Goal: Task Accomplishment & Management: Manage account settings

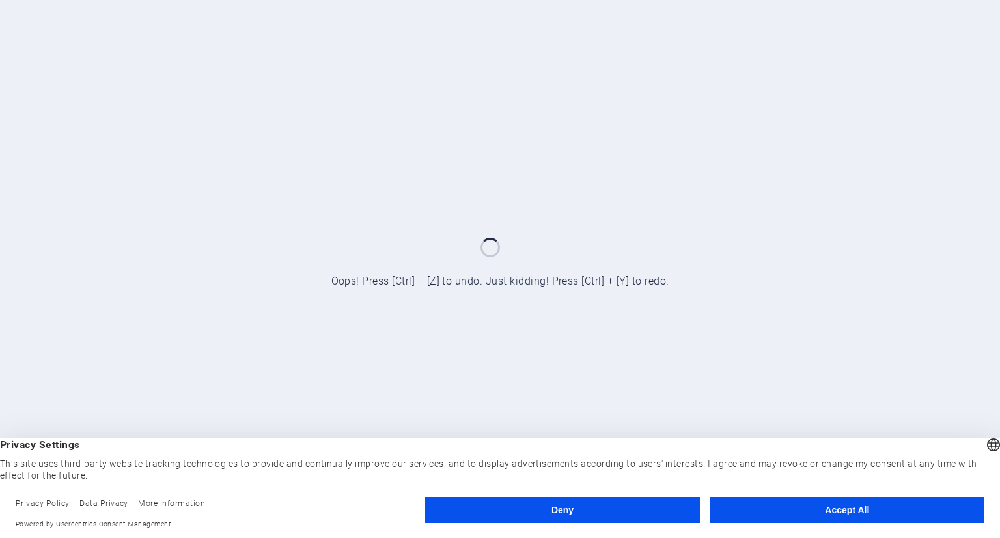
click at [585, 514] on button "Deny" at bounding box center [562, 510] width 274 height 26
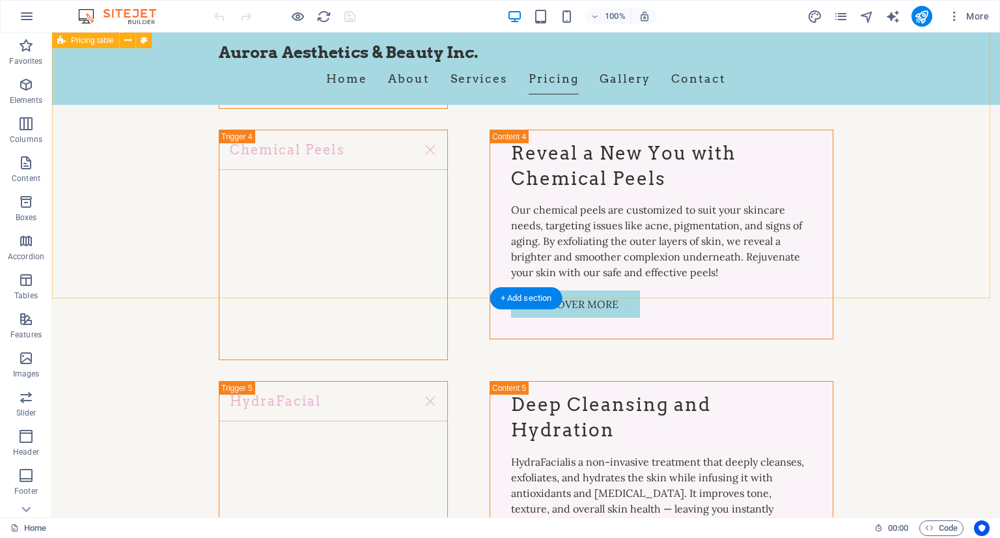
scroll to position [4493, 0]
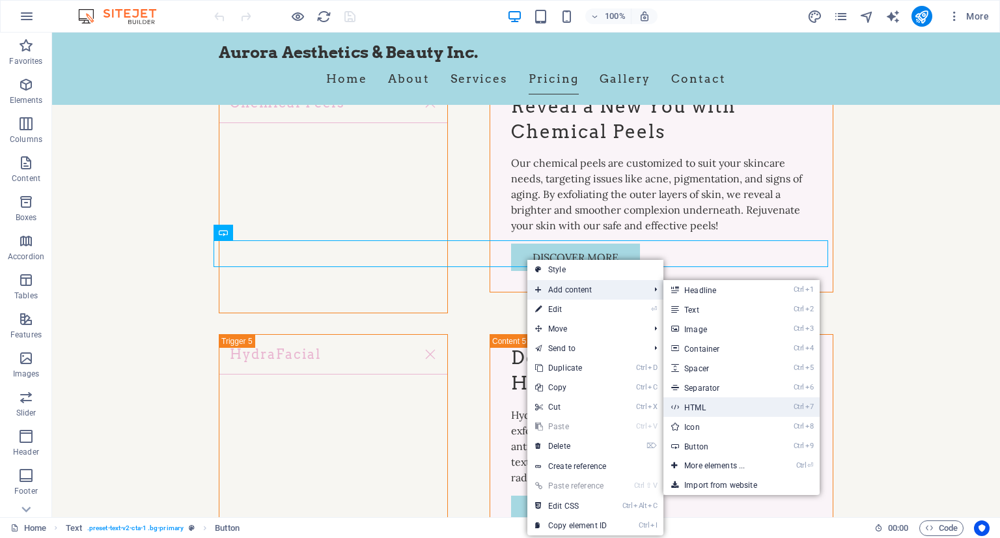
click at [729, 408] on link "Ctrl 7 HTML" at bounding box center [717, 407] width 107 height 20
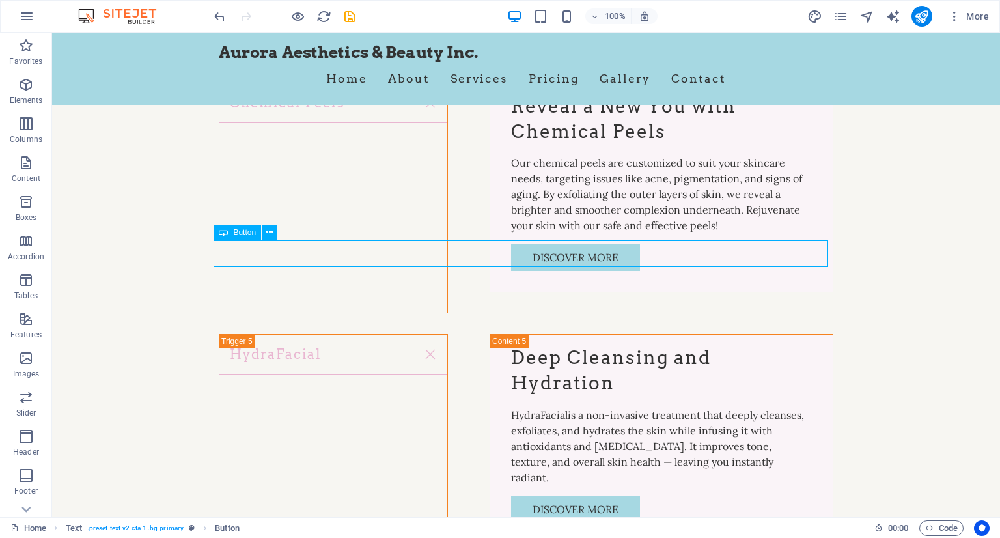
click at [240, 239] on div "Button" at bounding box center [238, 233] width 48 height 16
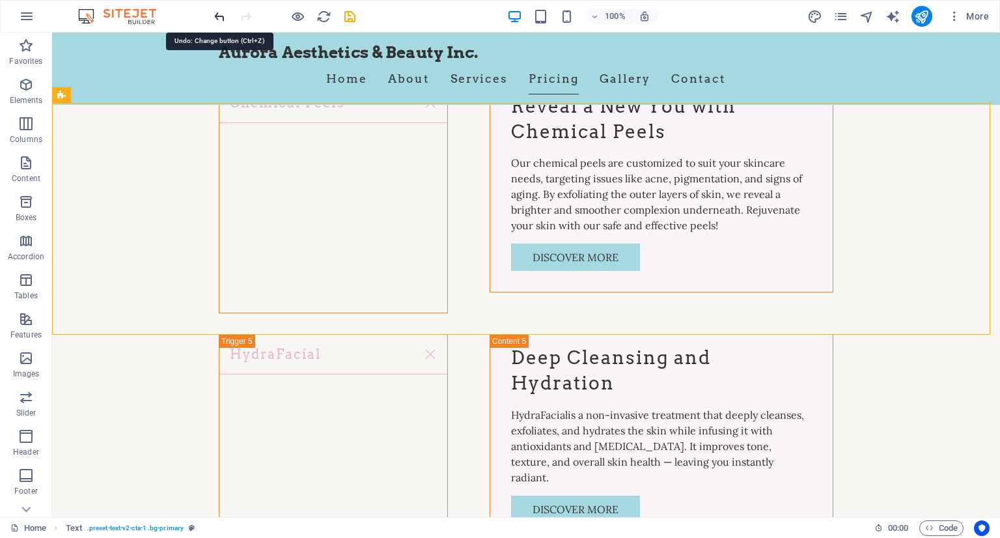
click at [223, 16] on icon "undo" at bounding box center [219, 16] width 15 height 15
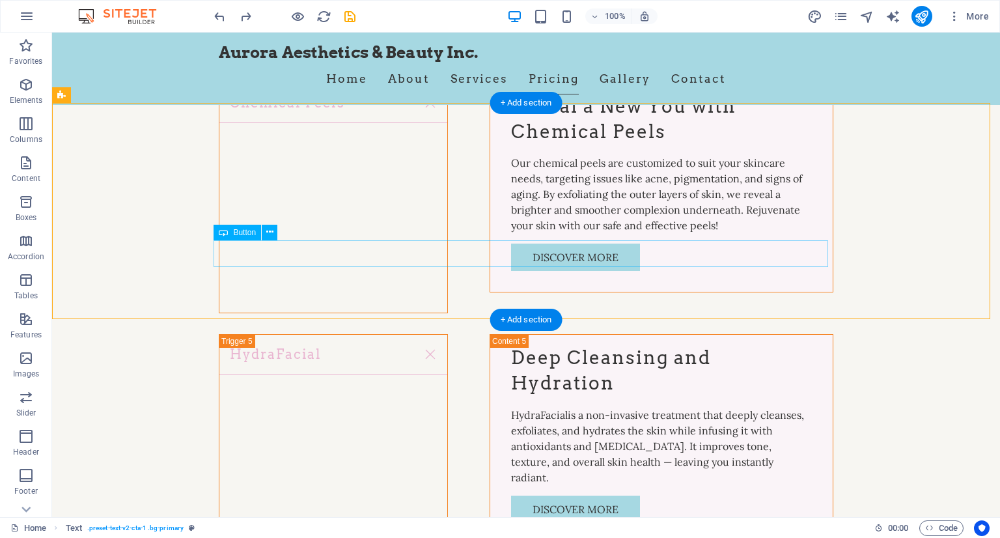
click at [268, 231] on icon at bounding box center [269, 232] width 7 height 14
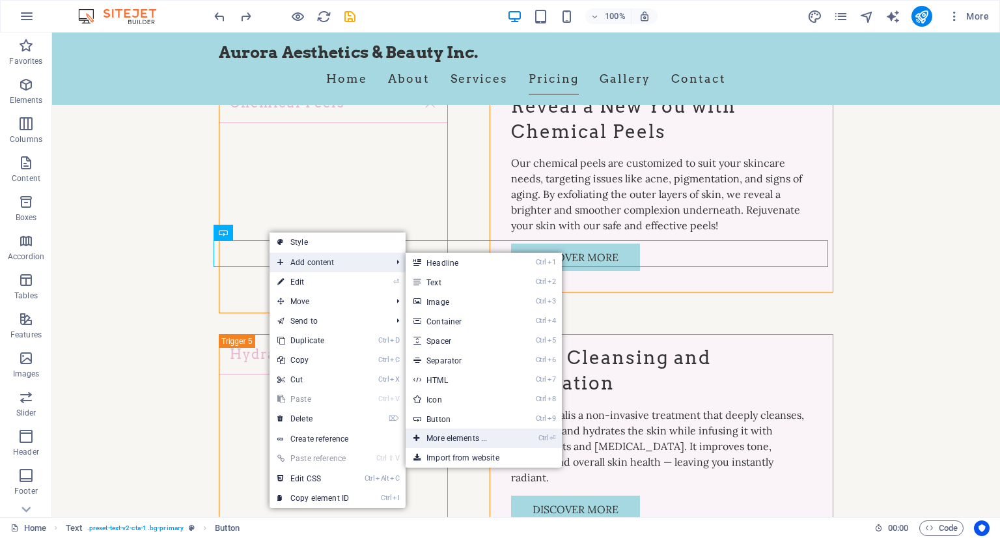
click at [485, 438] on link "Ctrl ⏎ More elements ..." at bounding box center [459, 438] width 107 height 20
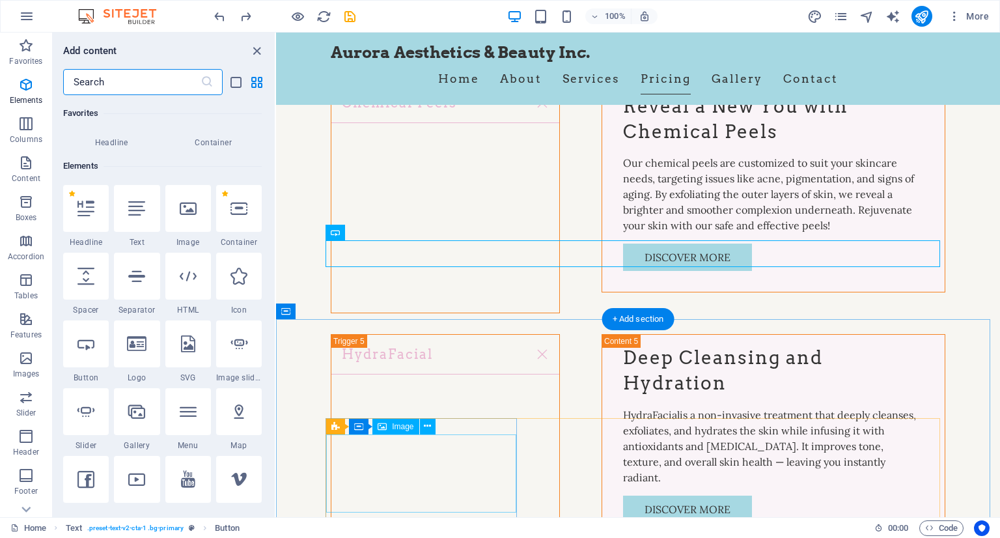
scroll to position [138, 0]
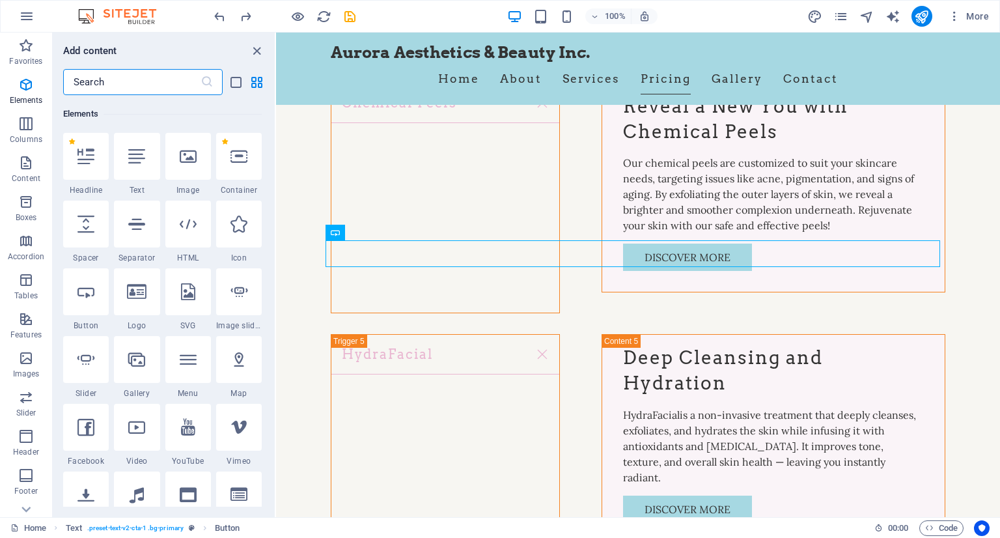
click at [107, 89] on input "text" at bounding box center [131, 82] width 137 height 26
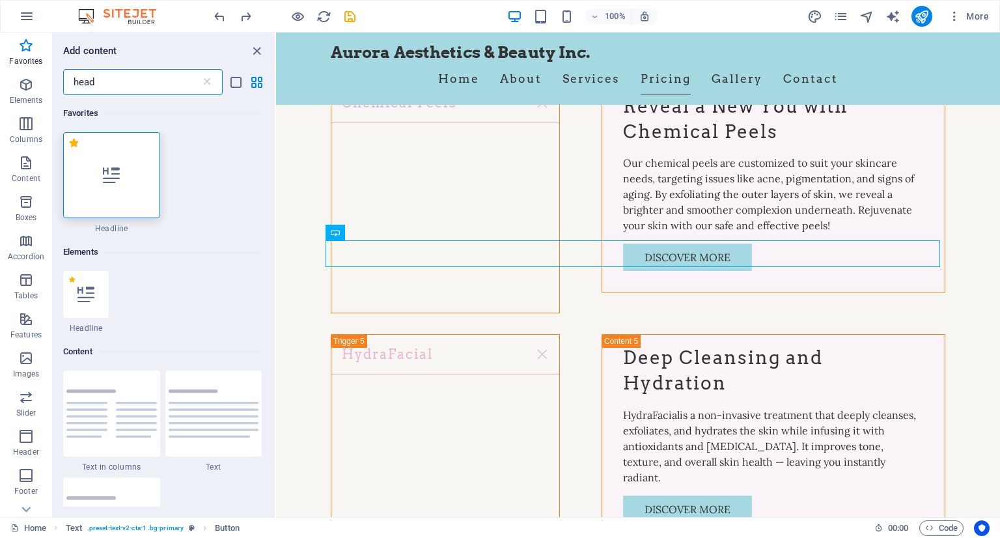
scroll to position [0, 0]
type input "h"
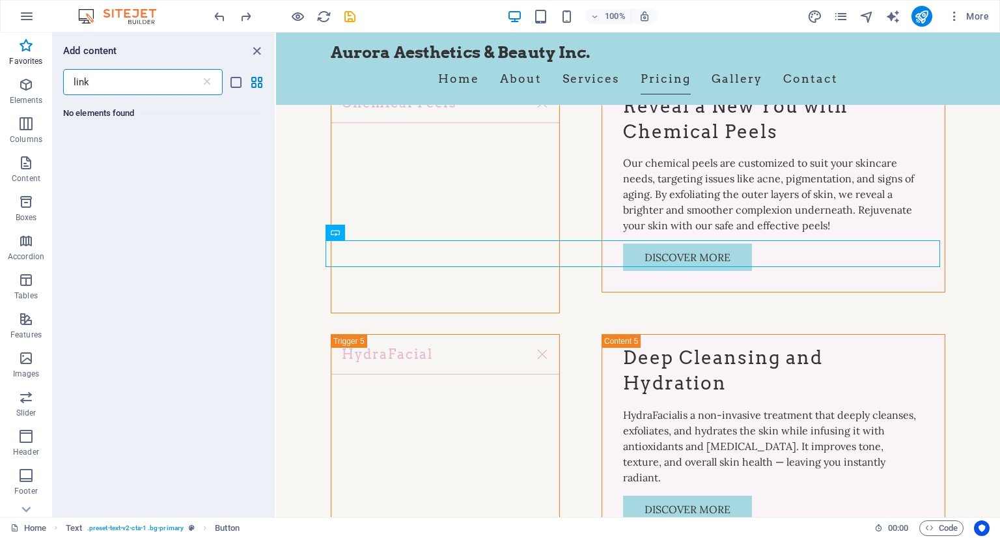
type input "link"
click at [207, 77] on icon at bounding box center [207, 82] width 13 height 13
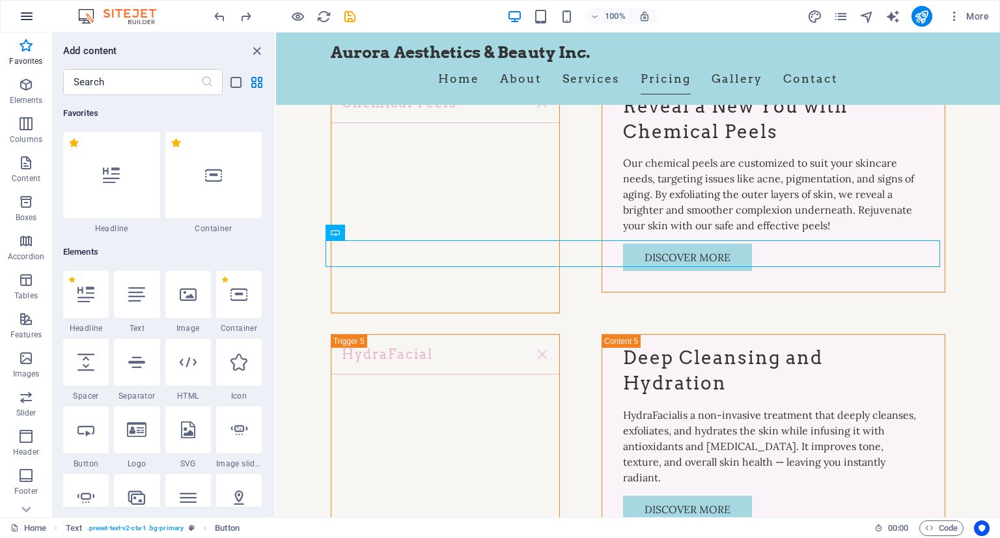
click at [31, 14] on icon "button" at bounding box center [27, 16] width 16 height 16
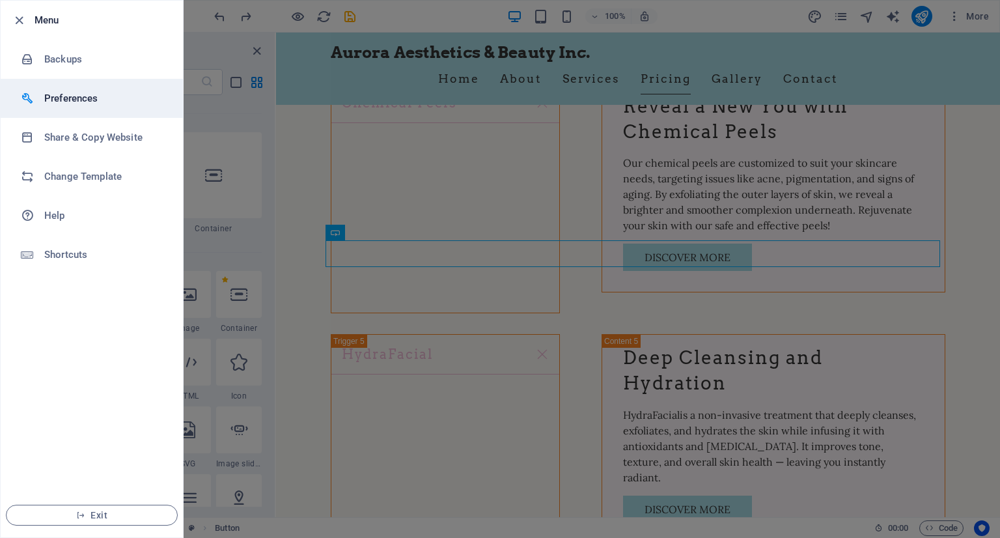
click at [74, 98] on h6 "Preferences" at bounding box center [104, 99] width 120 height 16
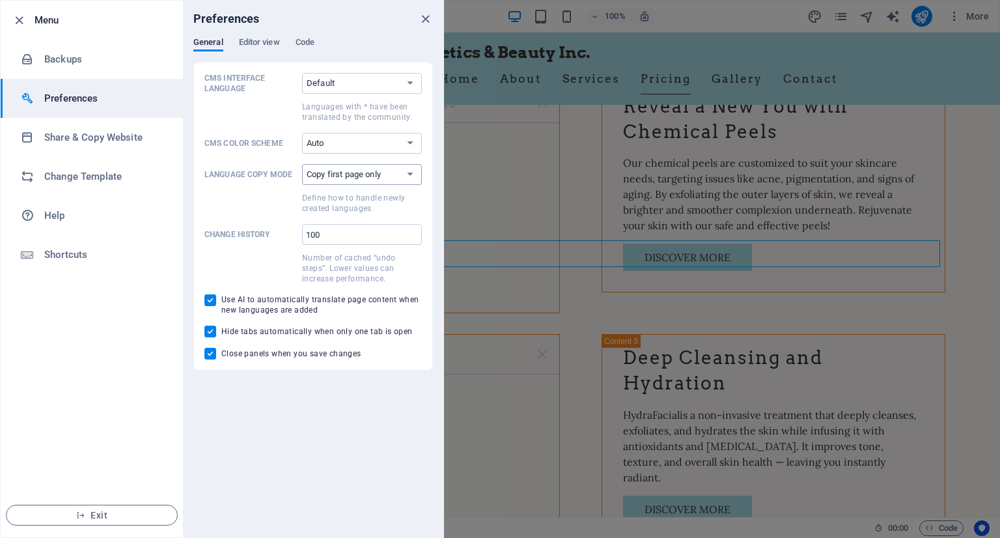
click at [380, 172] on select "Copy first page only Copy all pages" at bounding box center [362, 174] width 120 height 21
click at [379, 160] on div "CMS Interface Language Default Deutsch English Español Suomi* Français Magyar I…" at bounding box center [313, 216] width 218 height 287
click at [378, 81] on select "Default Deutsch English Español Suomi* Français Magyar Italiano Nederlands Pols…" at bounding box center [362, 83] width 120 height 21
select select "ru"
click at [302, 73] on select "Default Deutsch English Español Suomi* Français Magyar Italiano Nederlands Pols…" at bounding box center [362, 83] width 120 height 21
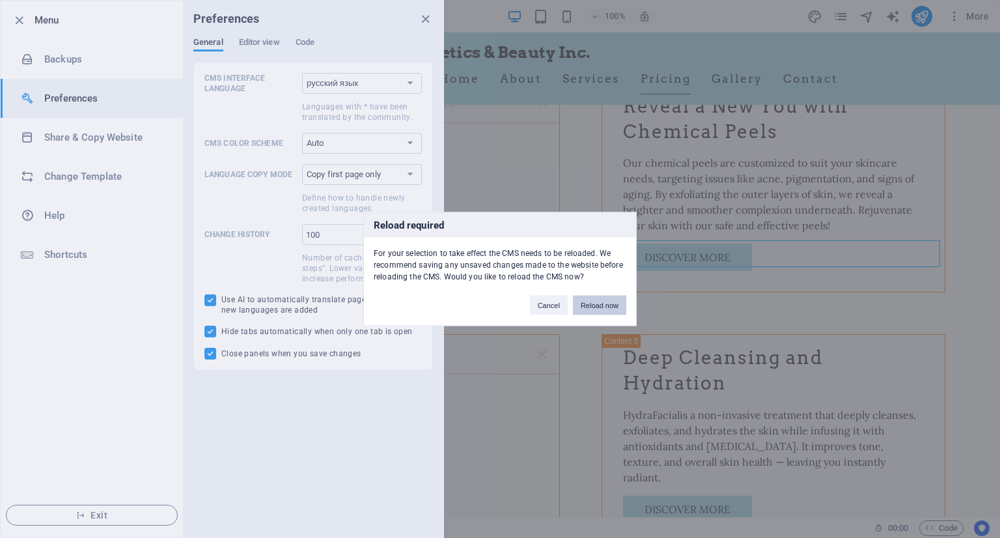
click at [600, 299] on button "Reload now" at bounding box center [599, 306] width 53 height 20
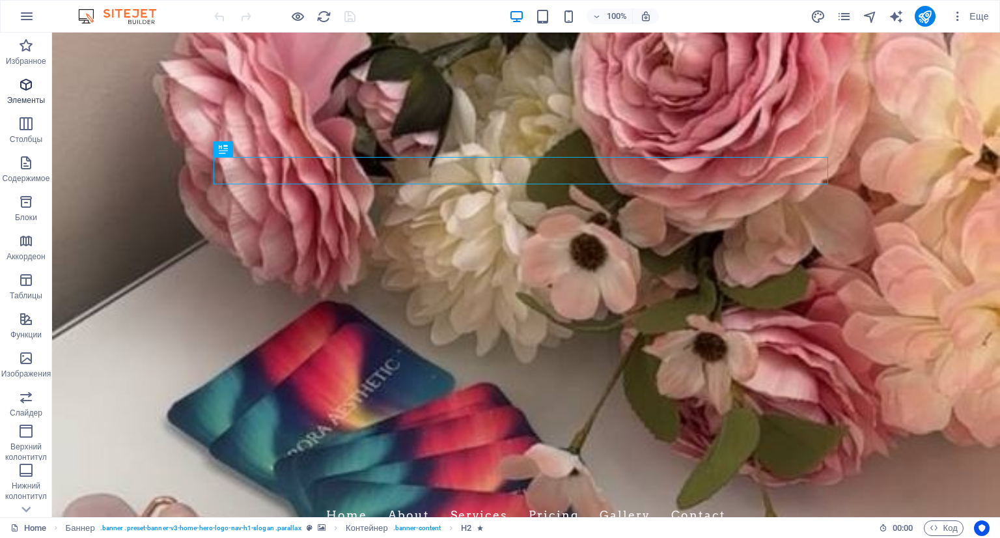
click at [32, 100] on p "Элементы" at bounding box center [26, 100] width 38 height 10
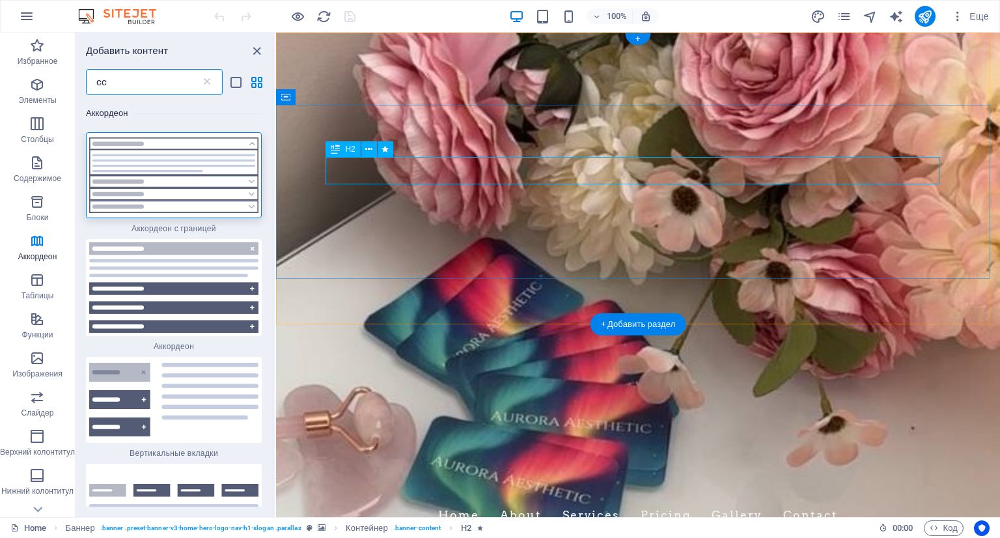
type input "c"
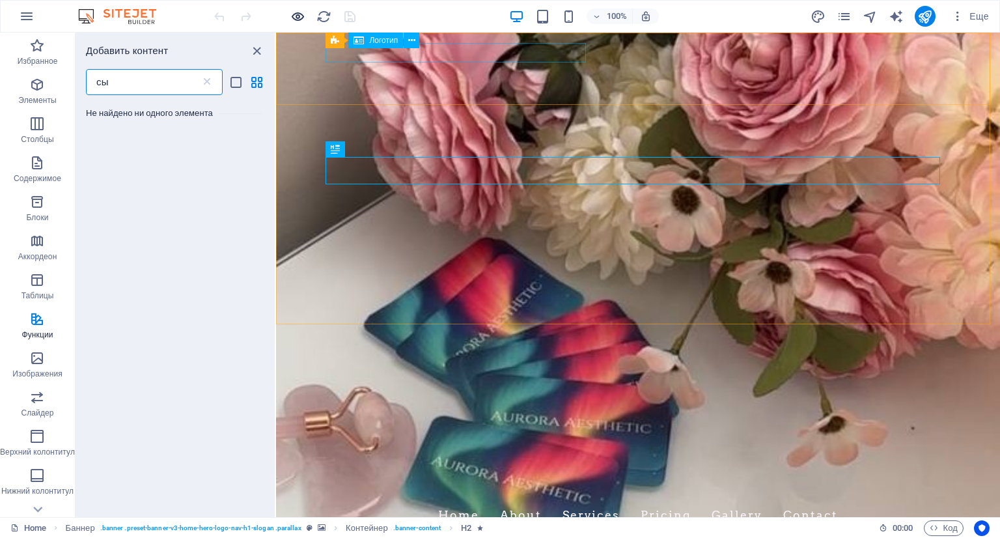
type input "с"
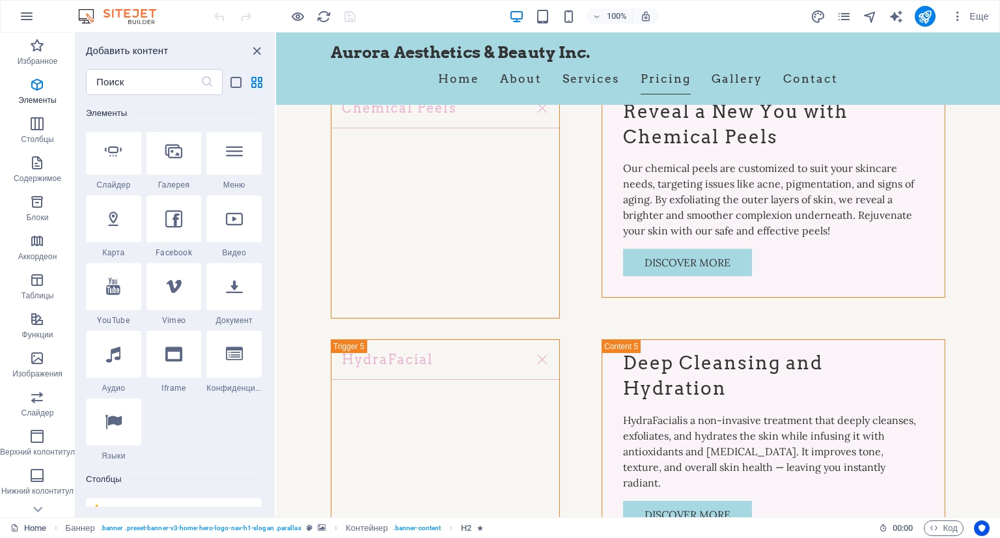
scroll to position [4566, 0]
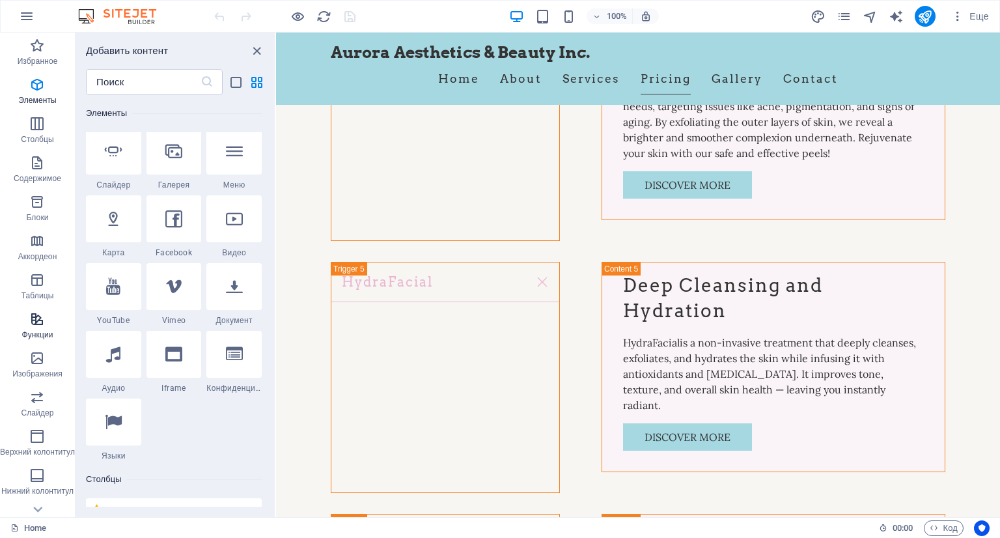
click at [37, 331] on p "Функции" at bounding box center [37, 335] width 31 height 10
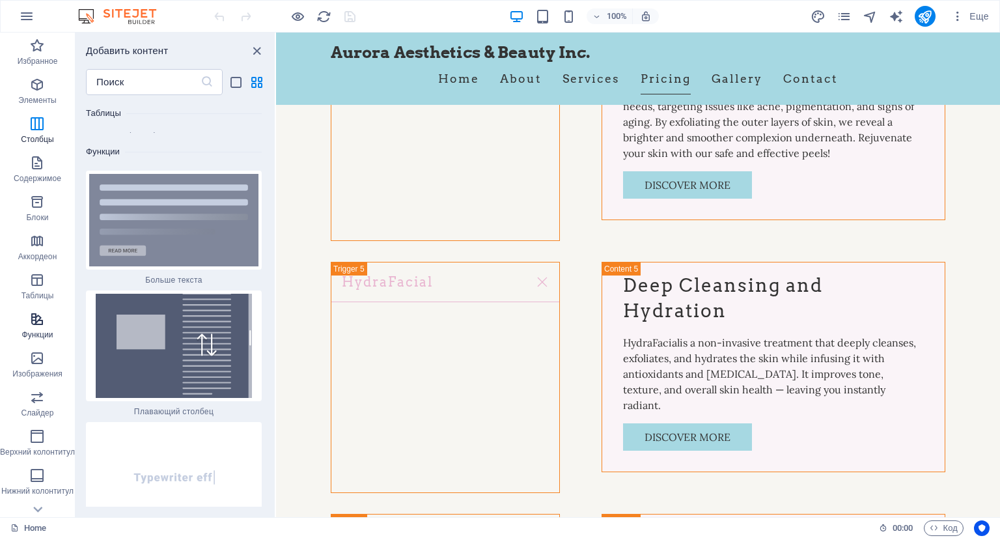
scroll to position [9750, 0]
click at [40, 209] on icon "button" at bounding box center [37, 202] width 16 height 16
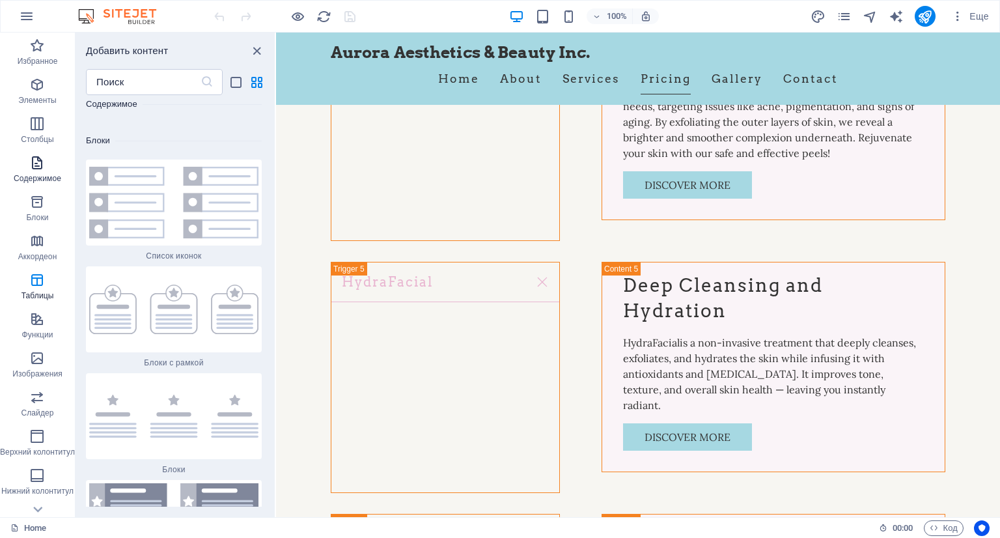
click at [34, 158] on icon "button" at bounding box center [37, 163] width 16 height 16
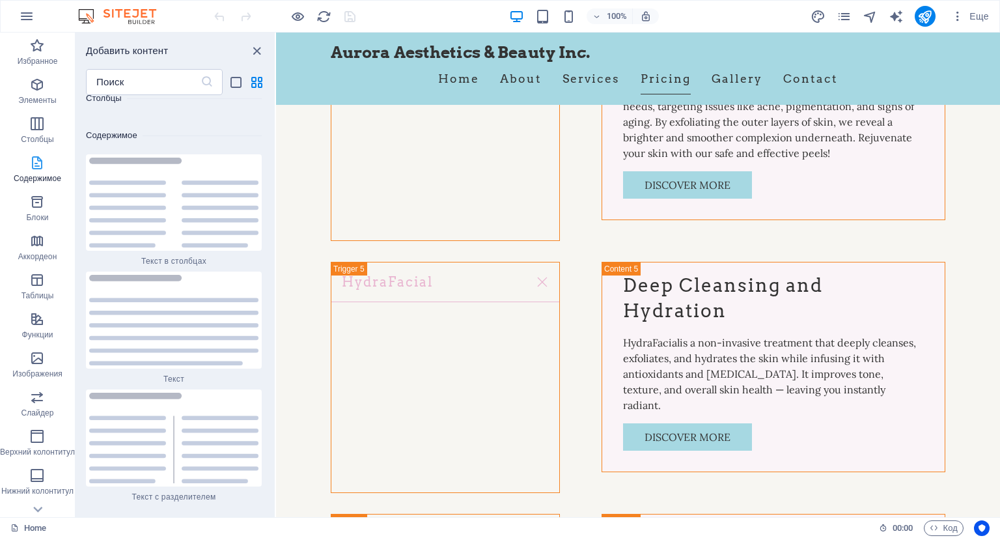
scroll to position [4382, 0]
click at [125, 92] on input "text" at bounding box center [143, 82] width 115 height 26
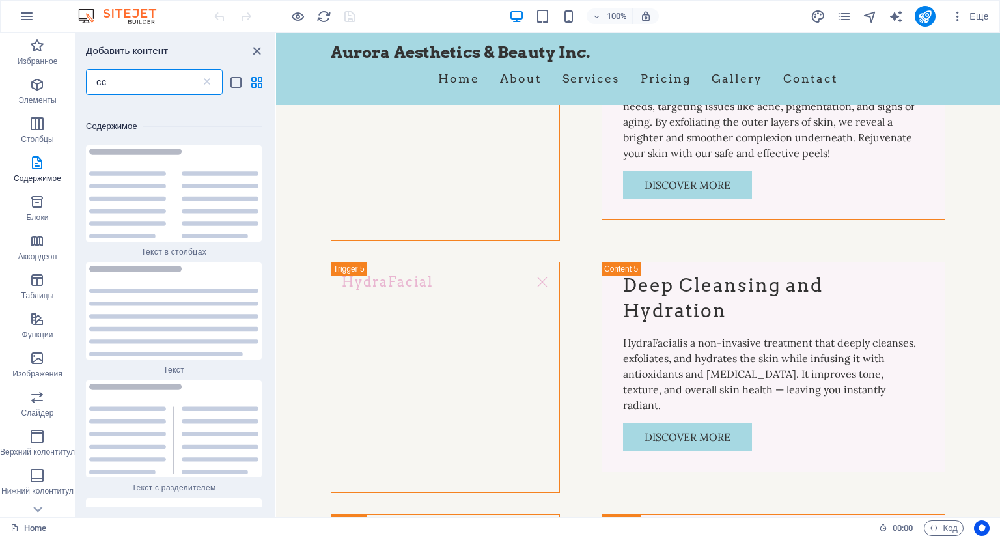
scroll to position [0, 0]
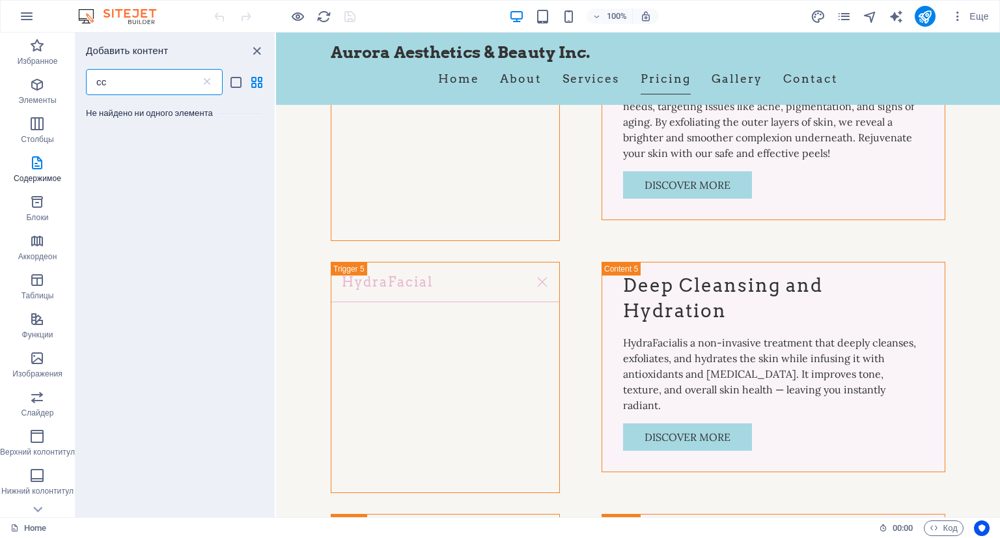
type input "с"
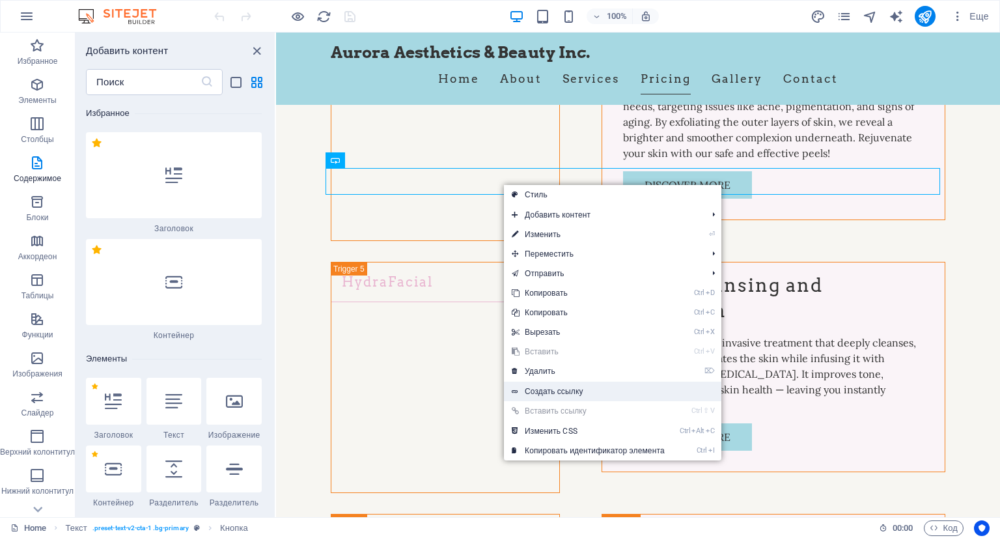
click at [576, 392] on link "Создать ссылку" at bounding box center [613, 392] width 218 height 20
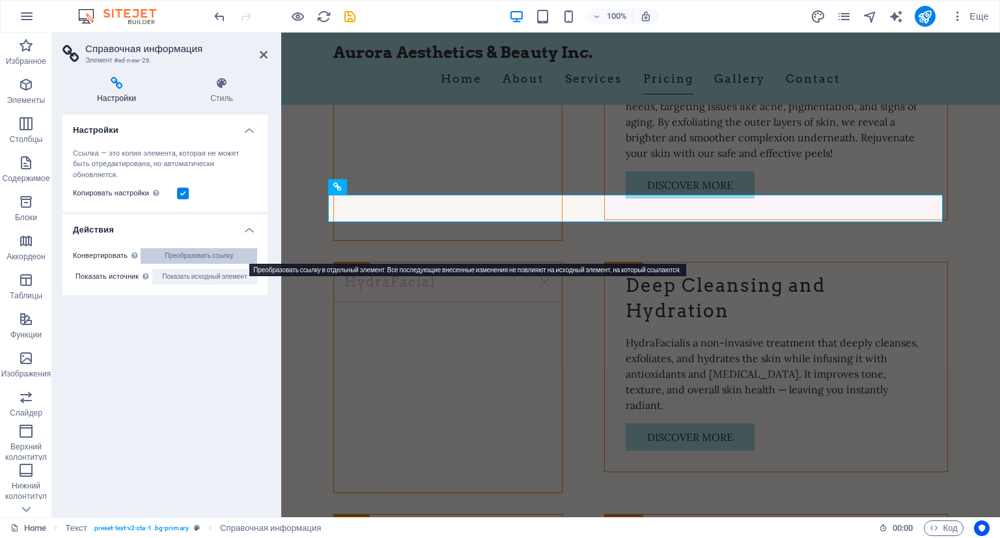
click at [206, 248] on span "Преобразовать ссылку" at bounding box center [199, 256] width 69 height 16
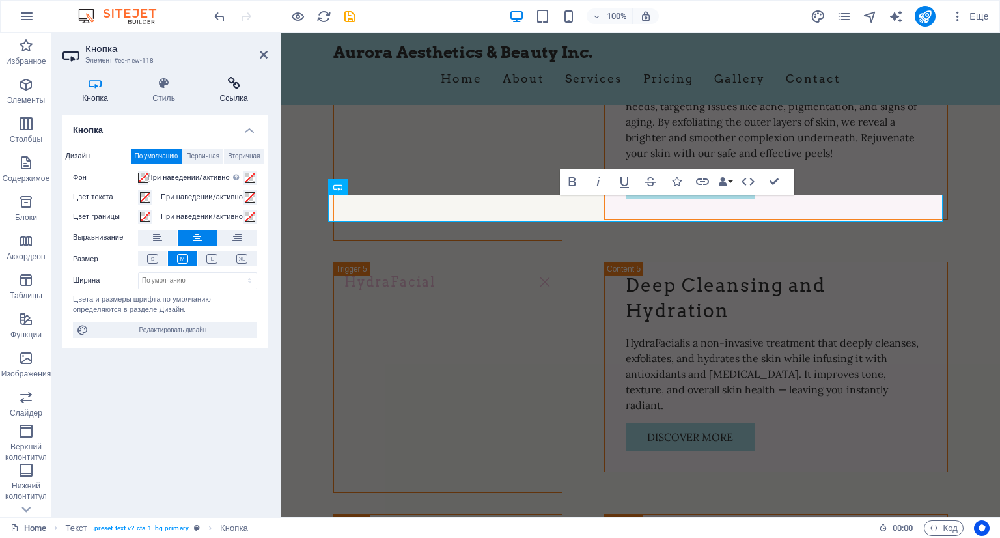
click at [240, 84] on icon at bounding box center [234, 83] width 68 height 13
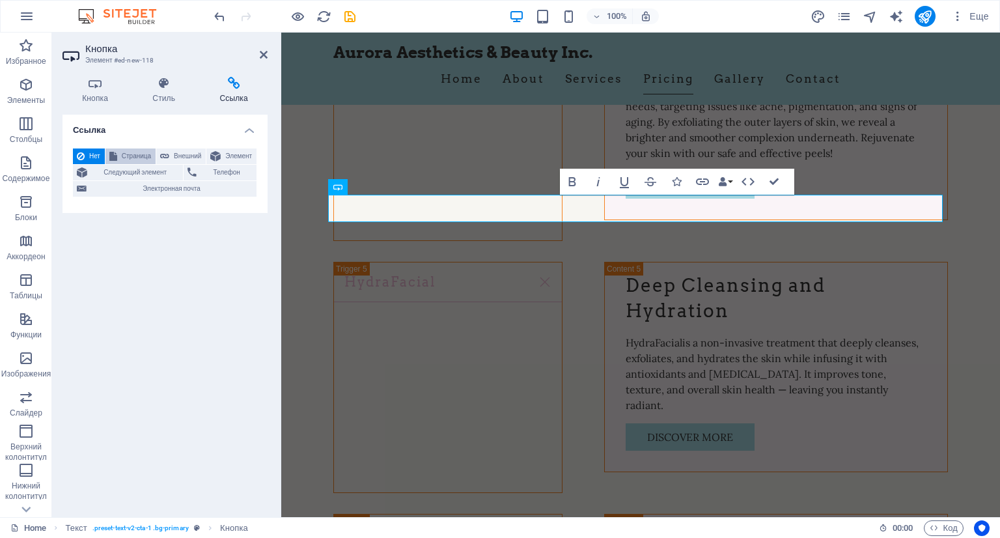
click at [132, 152] on span "Страница" at bounding box center [136, 156] width 31 height 16
select select
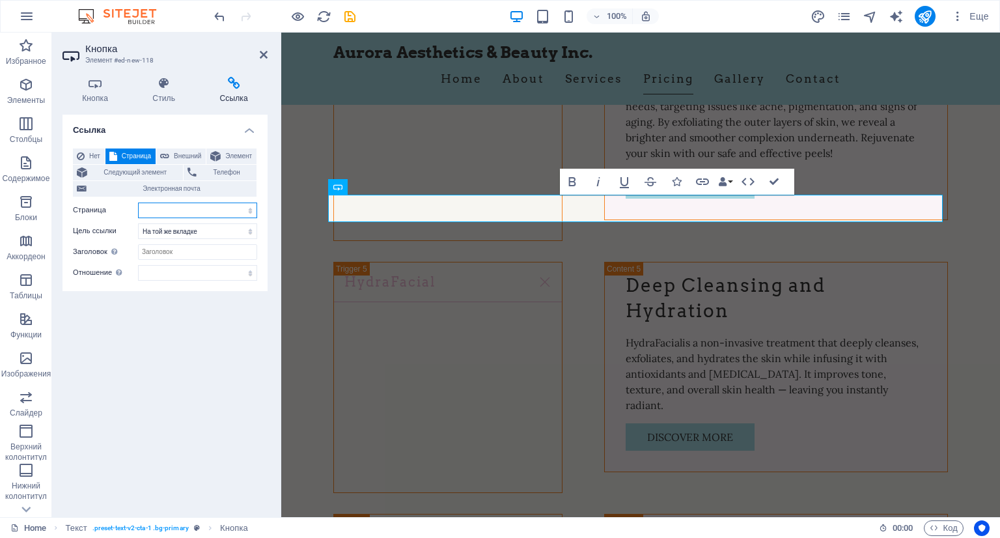
click at [185, 209] on select "Home Subpage Legal Notice Privacy" at bounding box center [197, 211] width 119 height 16
click at [169, 208] on select "Home Subpage Legal Notice Privacy" at bounding box center [197, 211] width 119 height 16
click at [192, 229] on select "Новая вкладка На той же вкладке Наложение" at bounding box center [197, 231] width 119 height 16
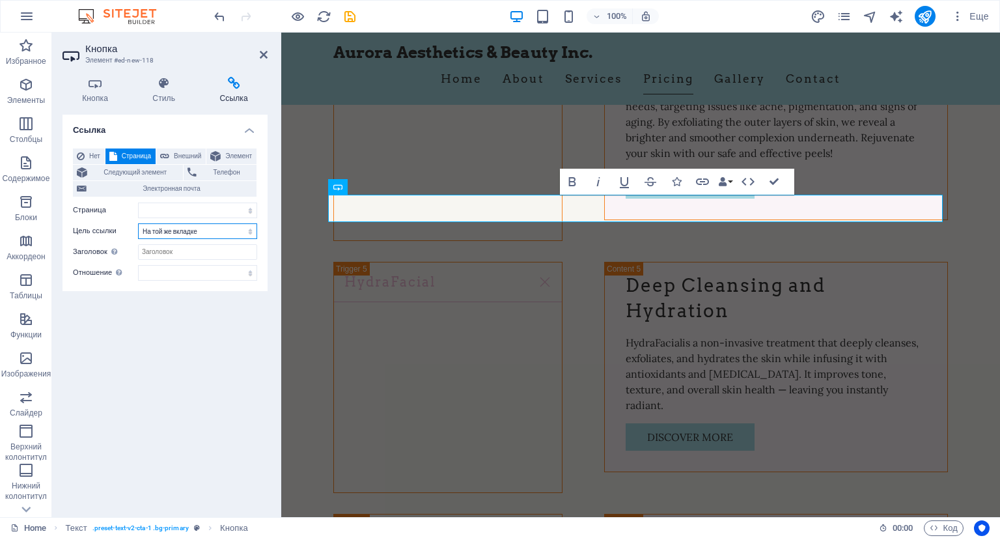
select select "blank"
click at [138, 223] on select "Новая вкладка На той же вкладке Наложение" at bounding box center [197, 231] width 119 height 16
select select
click at [184, 217] on select "Home Subpage Legal Notice Privacy" at bounding box center [197, 211] width 119 height 16
click at [180, 157] on span "Внешний" at bounding box center [187, 156] width 29 height 16
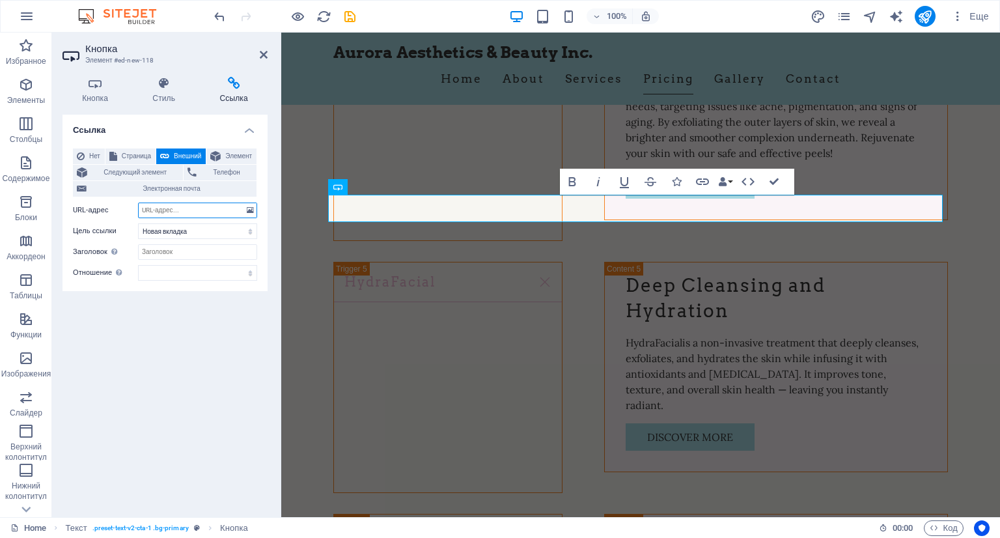
paste input "<to-book-link org='0199b522-b07d-7e8e-8621-5e4cdf7fc792'></to-book-link>"
type input "<to-book-link org='0199b522-b07d-7e8e-8621-5e4cdf7fc792'></to-book-link>"
click at [188, 318] on div "Ссылка Нет Страница Внешний Элемент Следующий элемент Телефон Электронная почта…" at bounding box center [165, 311] width 205 height 392
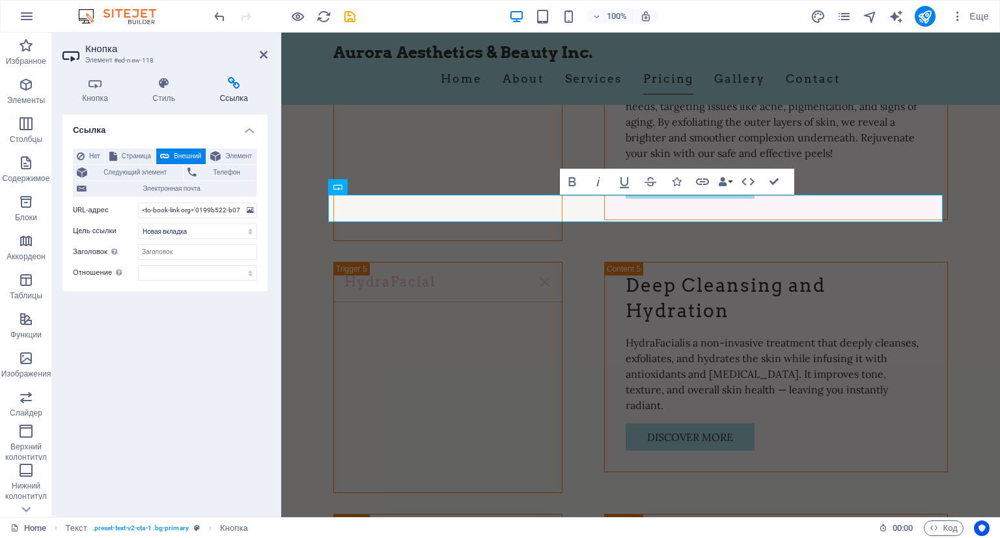
click at [216, 326] on div "Ссылка Нет Страница Внешний Элемент Следующий элемент Телефон Электронная почта…" at bounding box center [165, 311] width 205 height 392
click at [262, 55] on icon at bounding box center [264, 54] width 8 height 10
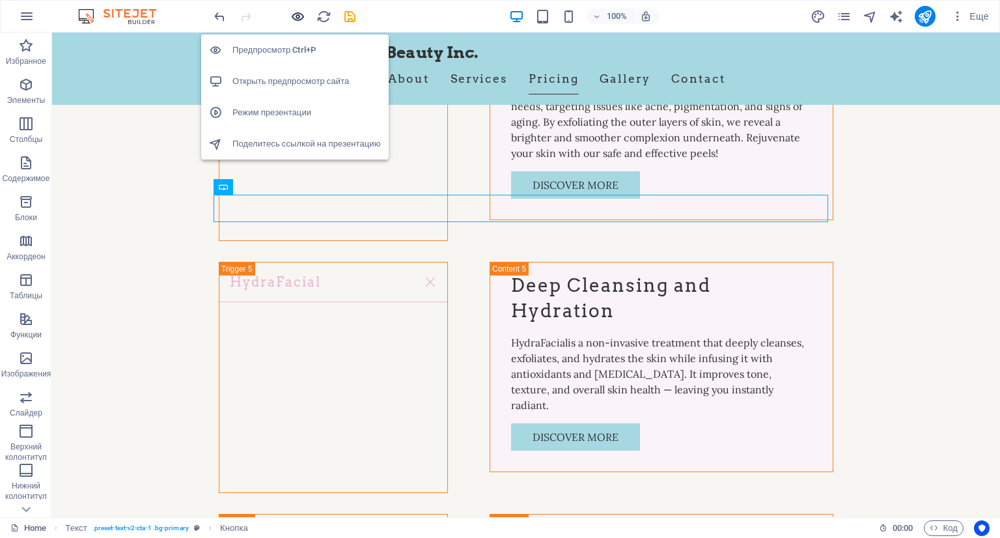
click at [294, 12] on icon "button" at bounding box center [297, 16] width 15 height 15
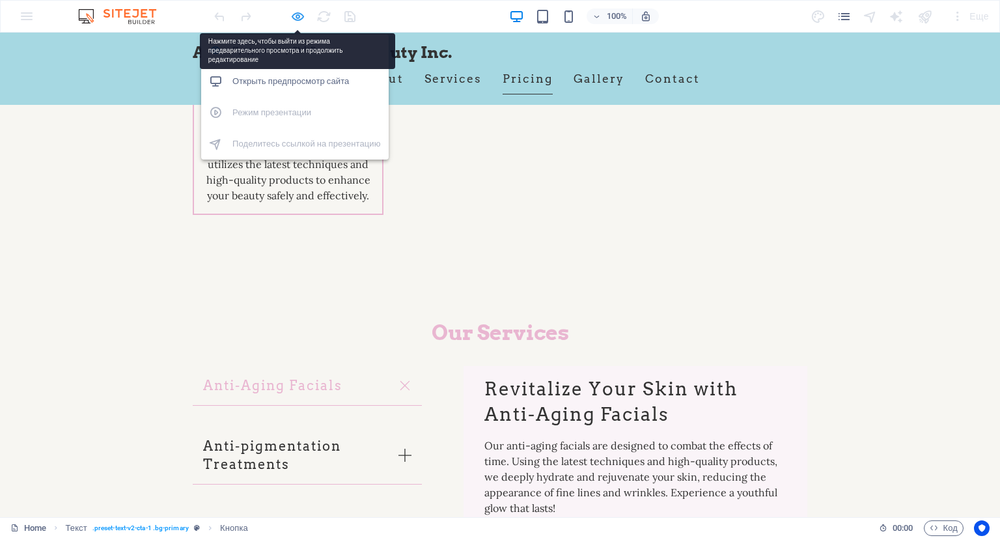
click at [292, 14] on icon "button" at bounding box center [297, 16] width 15 height 15
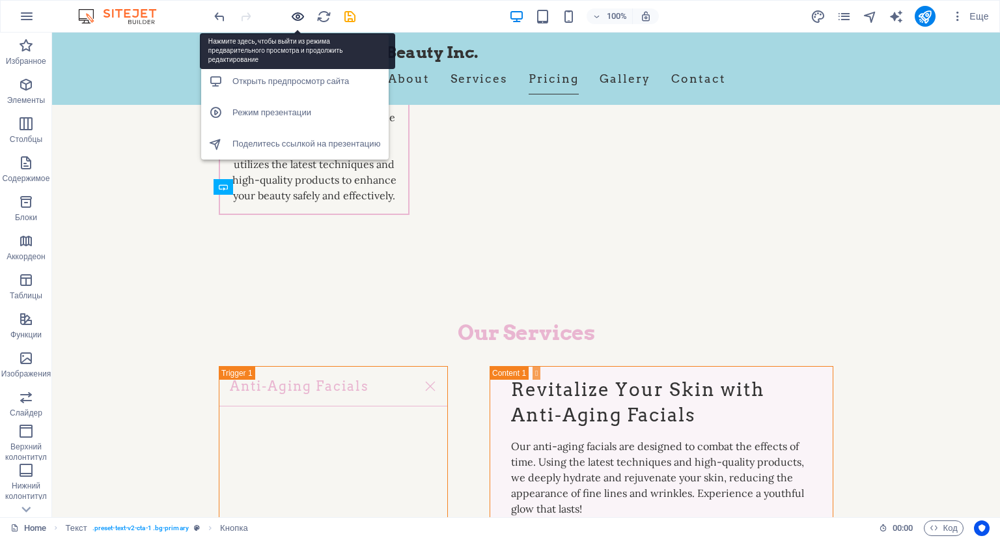
scroll to position [4566, 0]
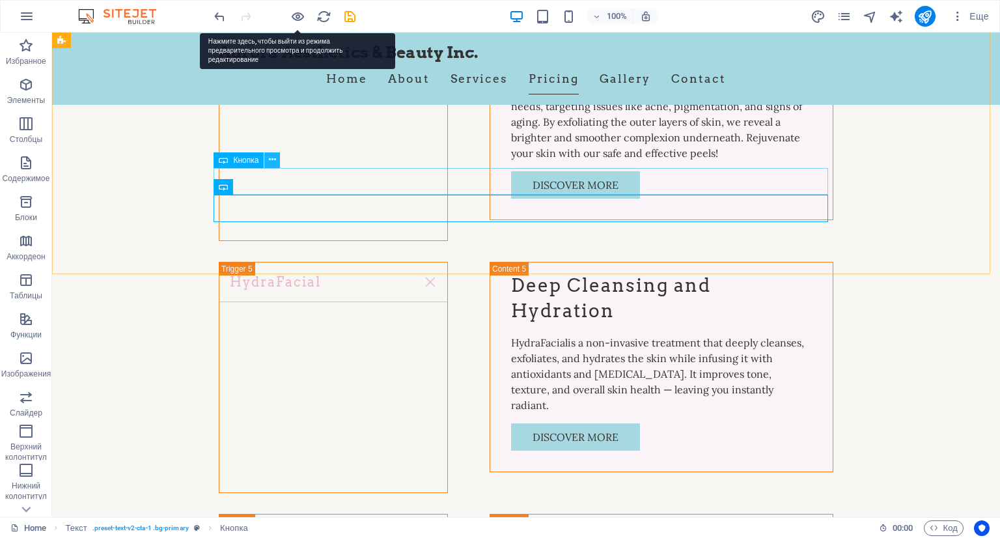
click at [277, 157] on button at bounding box center [272, 160] width 16 height 16
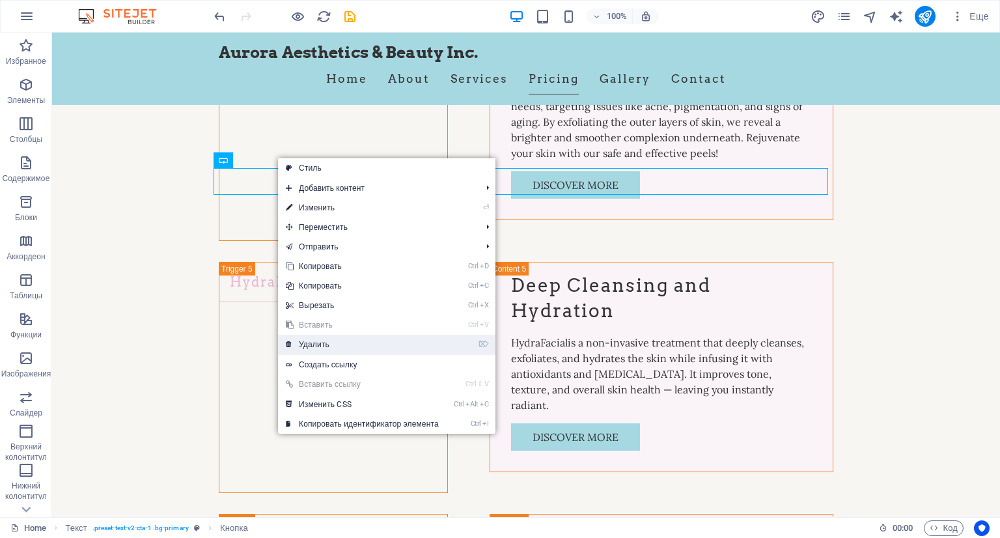
drag, startPoint x: 351, startPoint y: 337, endPoint x: 307, endPoint y: 283, distance: 69.4
click at [351, 337] on link "⌦ Удалить" at bounding box center [362, 345] width 169 height 20
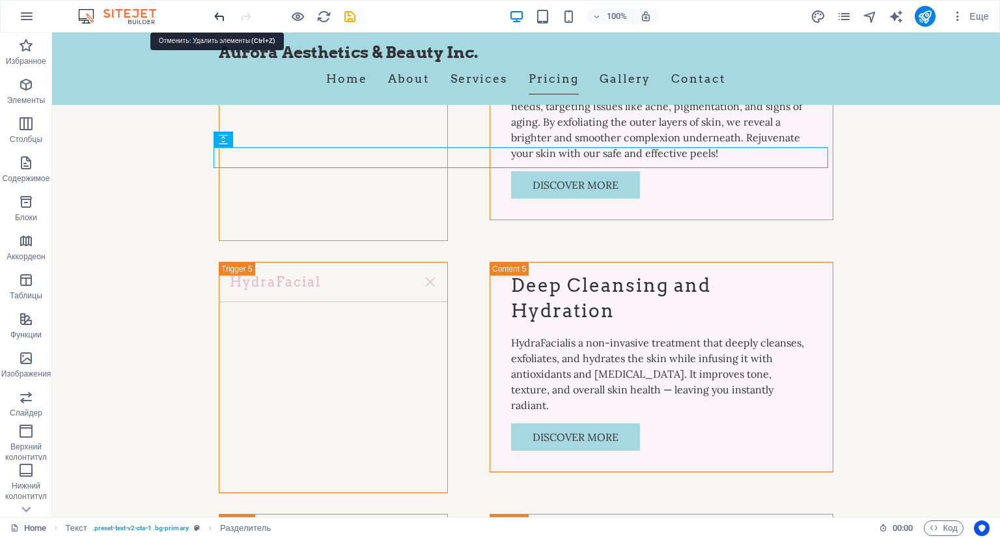
click at [221, 14] on icon "undo" at bounding box center [219, 16] width 15 height 15
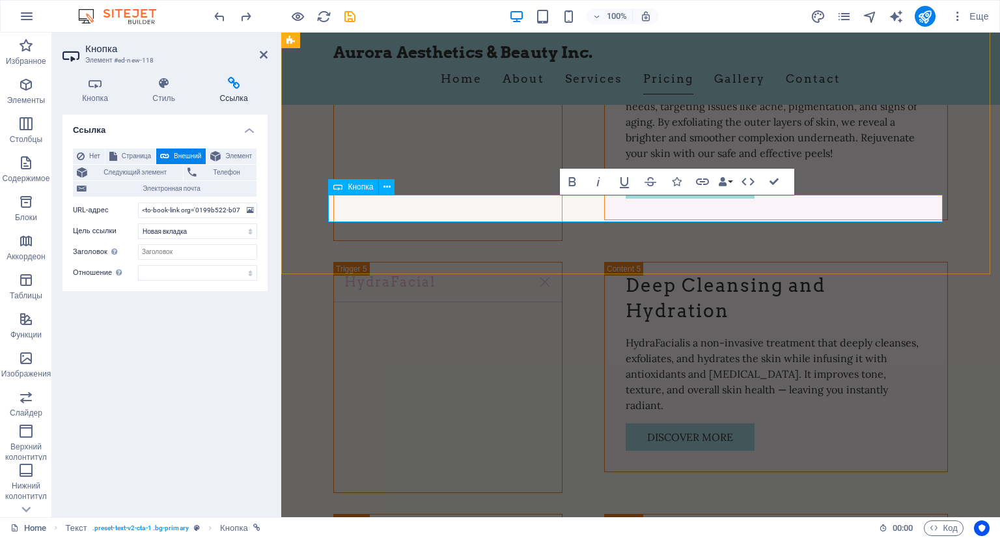
click at [199, 212] on input "<to-book-link org='0199b522-b07d-7e8e-8621-5e4cdf7fc792'></to-book-link>" at bounding box center [197, 211] width 119 height 16
drag, startPoint x: 438, startPoint y: 239, endPoint x: 484, endPoint y: 212, distance: 53.7
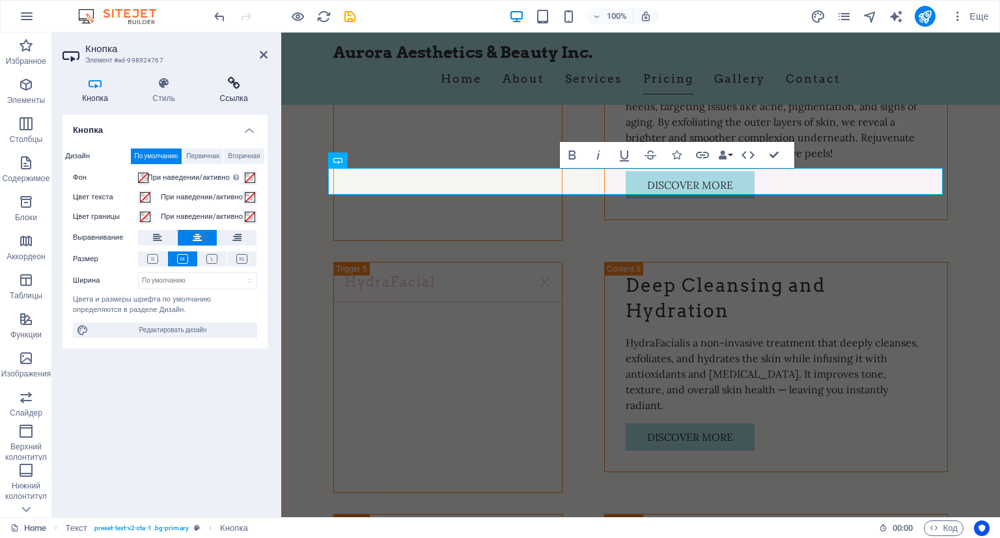
click at [237, 92] on h4 "Ссылка" at bounding box center [234, 90] width 68 height 27
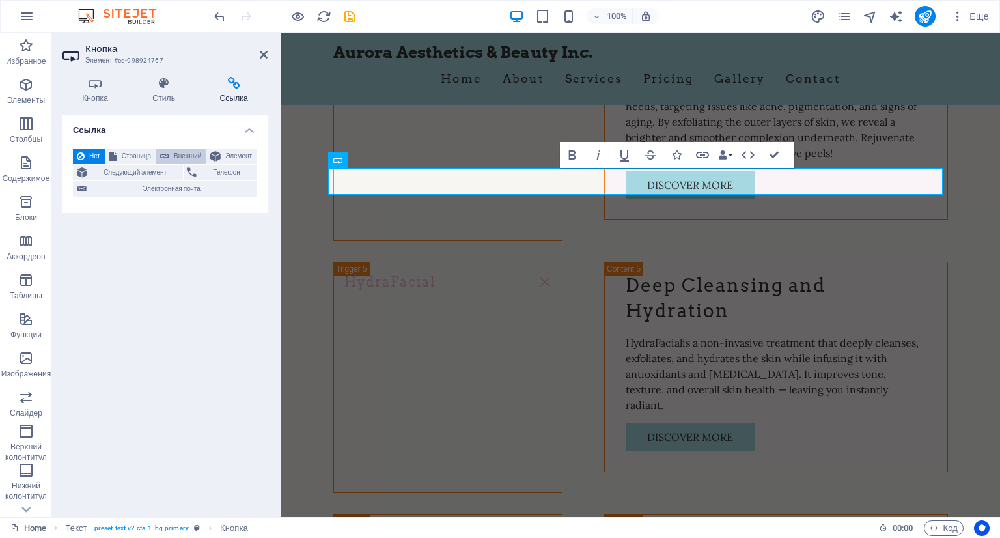
click at [186, 156] on span "Внешний" at bounding box center [187, 156] width 29 height 16
select select "blank"
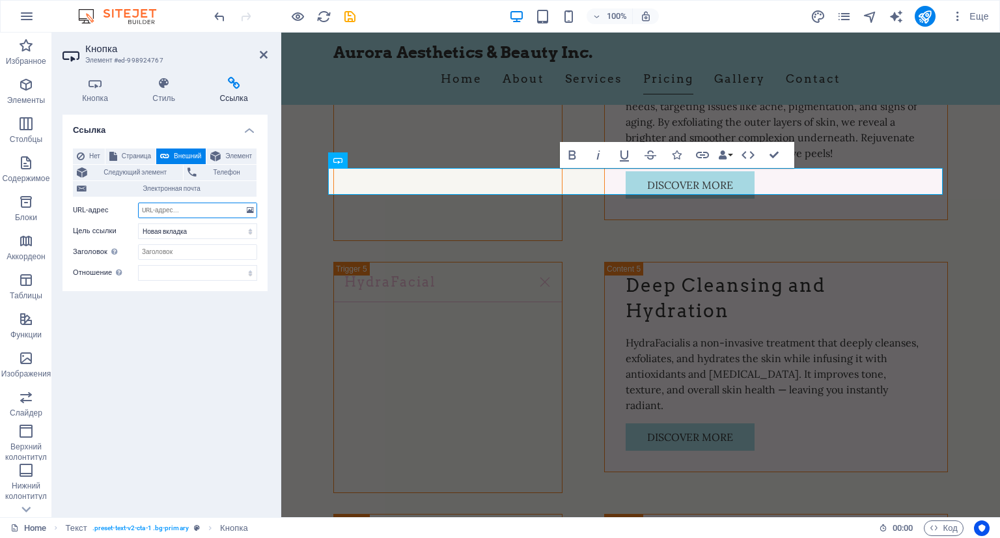
paste input "[URL][DOMAIN_NAME]"
type input "[URL][DOMAIN_NAME]"
click at [221, 320] on div "Ссылка Нет Страница Внешний Элемент Следующий элемент Телефон Электронная почта…" at bounding box center [165, 311] width 205 height 392
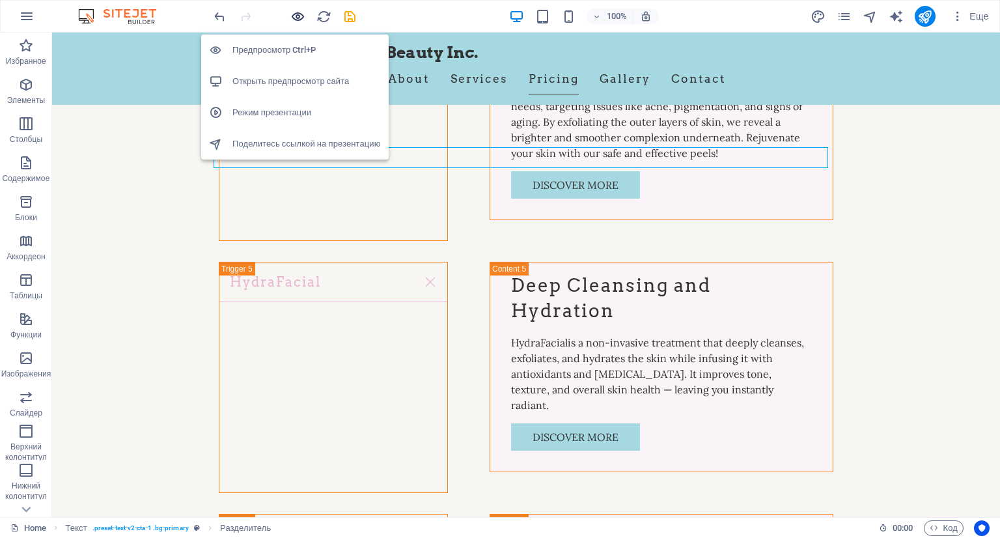
click at [294, 16] on icon "button" at bounding box center [297, 16] width 15 height 15
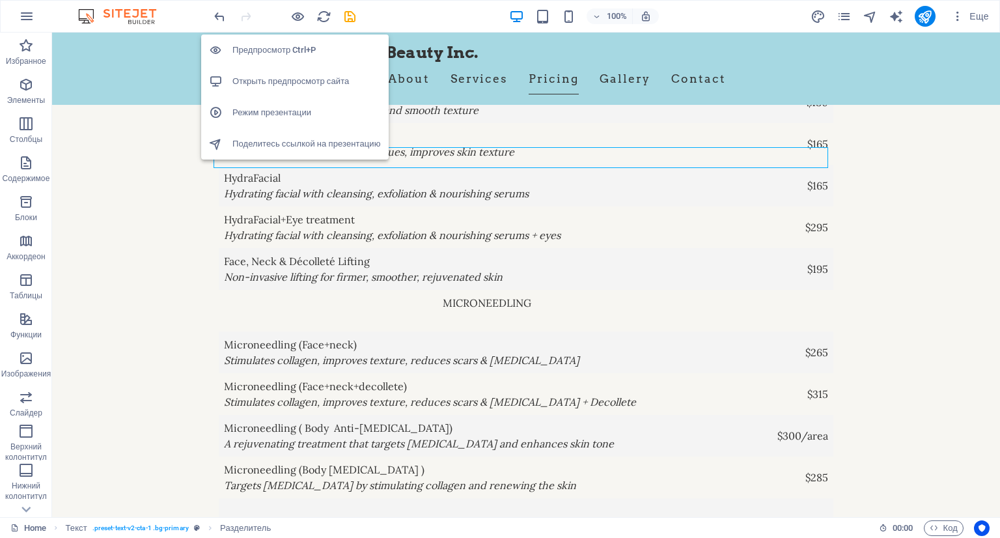
scroll to position [3430, 0]
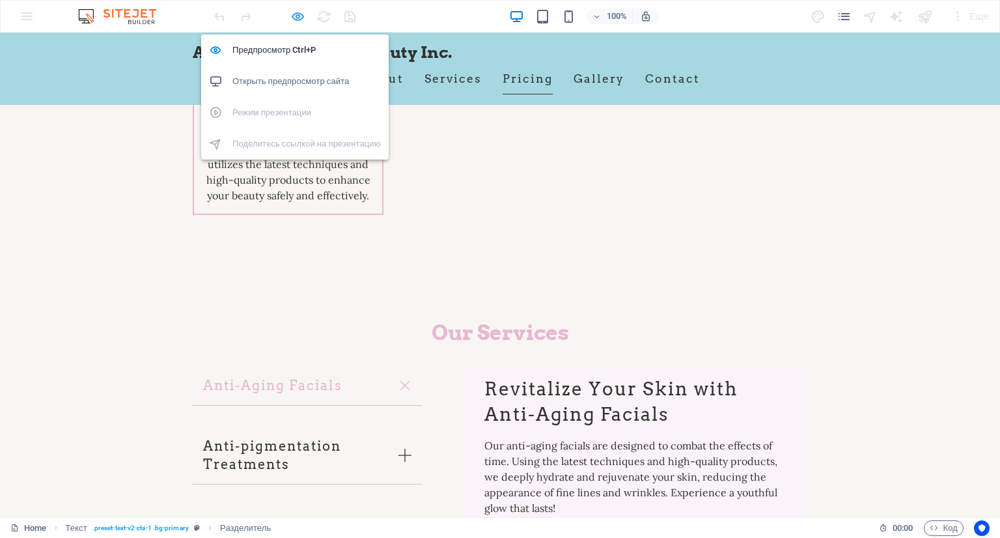
click at [292, 12] on icon "button" at bounding box center [297, 16] width 15 height 15
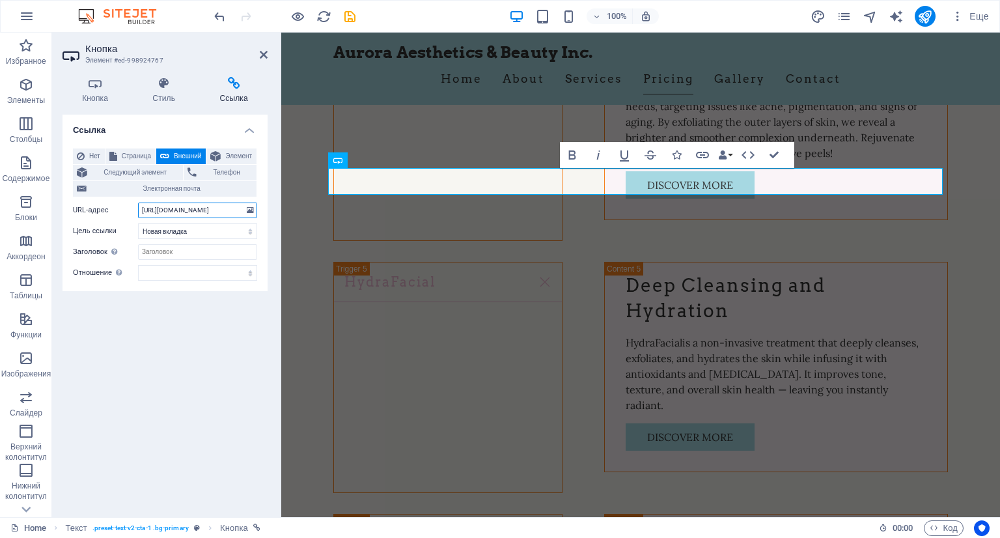
click at [206, 208] on input "[URL][DOMAIN_NAME]" at bounding box center [197, 211] width 119 height 16
drag, startPoint x: 422, startPoint y: 242, endPoint x: 575, endPoint y: 241, distance: 153.0
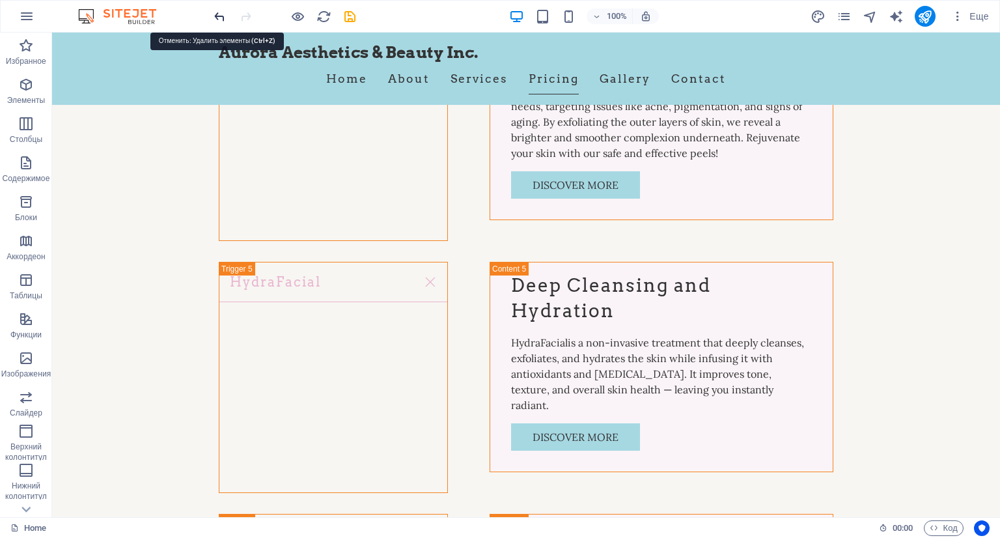
click at [214, 19] on icon "undo" at bounding box center [219, 16] width 15 height 15
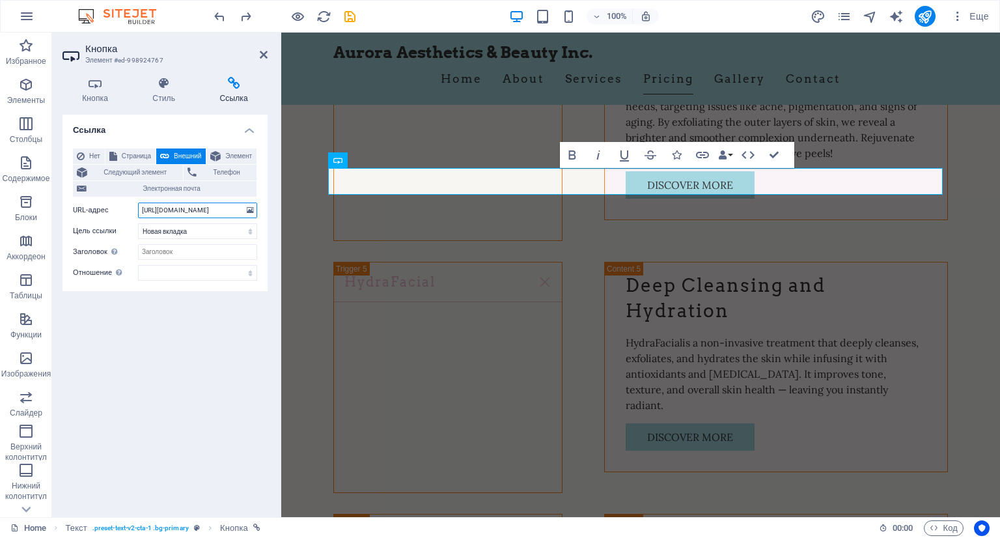
click at [143, 207] on input "[URL][DOMAIN_NAME]" at bounding box center [197, 211] width 119 height 16
drag, startPoint x: 421, startPoint y: 240, endPoint x: 315, endPoint y: 209, distance: 111.1
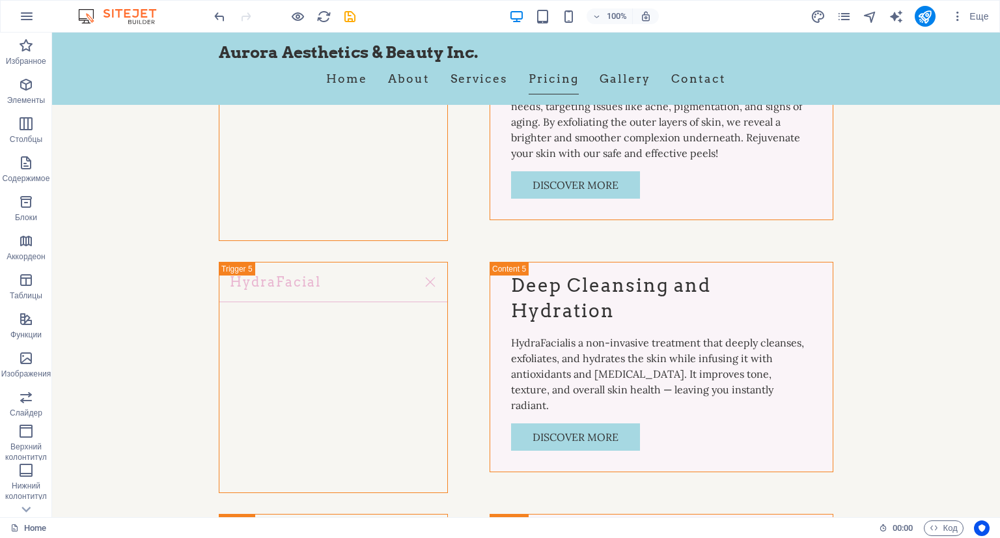
click at [208, 14] on div "100% Еще" at bounding box center [500, 16] width 999 height 31
click at [218, 17] on icon "undo" at bounding box center [219, 16] width 15 height 15
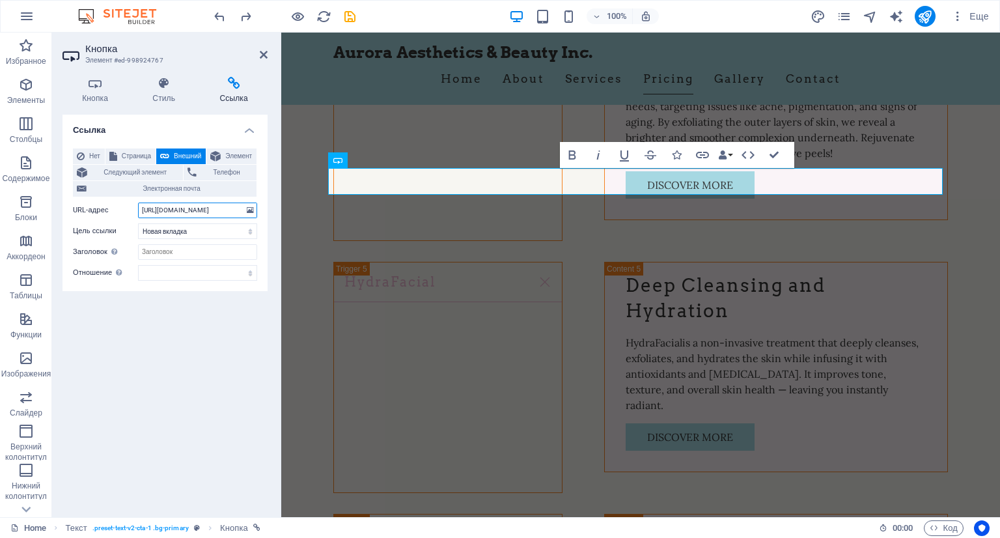
scroll to position [0, 159]
drag, startPoint x: 425, startPoint y: 244, endPoint x: 358, endPoint y: 212, distance: 74.3
drag, startPoint x: 142, startPoint y: 210, endPoint x: 244, endPoint y: 210, distance: 101.6
click at [244, 210] on input "[URL][DOMAIN_NAME]" at bounding box center [197, 211] width 119 height 16
paste input "[DOMAIN_NAME]/js/app.js"
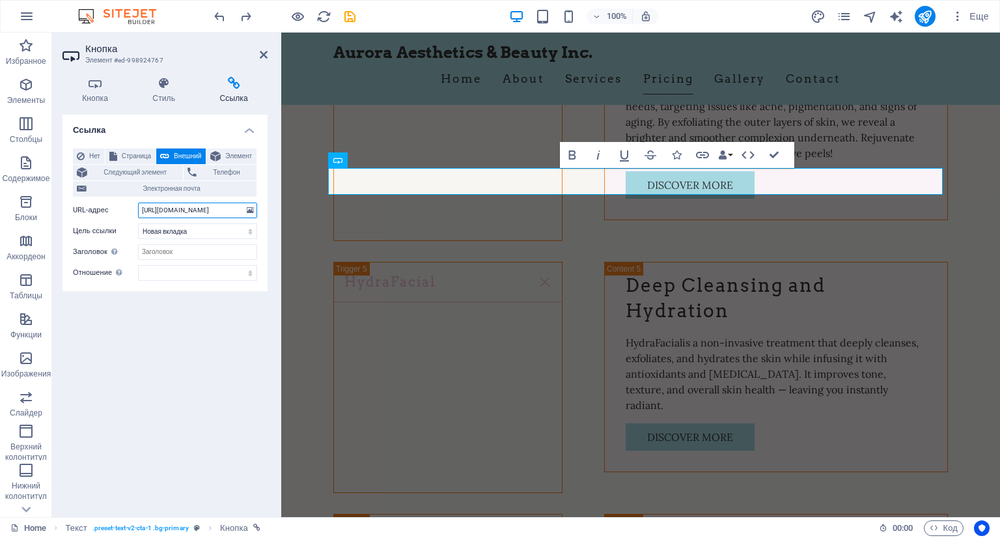
scroll to position [0, 0]
type input "[URL][DOMAIN_NAME]"
click at [218, 341] on div "Ссылка Нет Страница Внешний Элемент Следующий элемент Телефон Электронная почта…" at bounding box center [165, 311] width 205 height 392
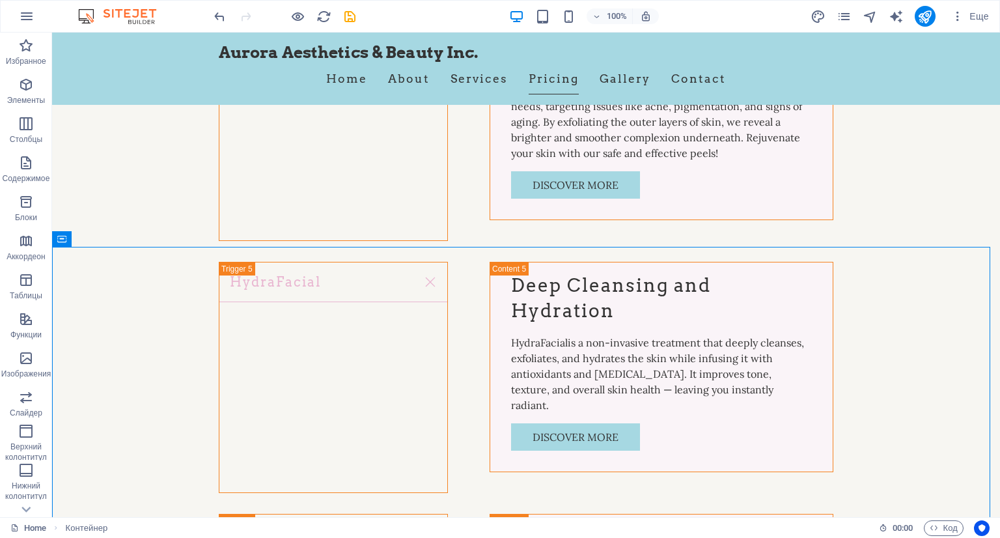
click at [285, 14] on div at bounding box center [285, 16] width 146 height 21
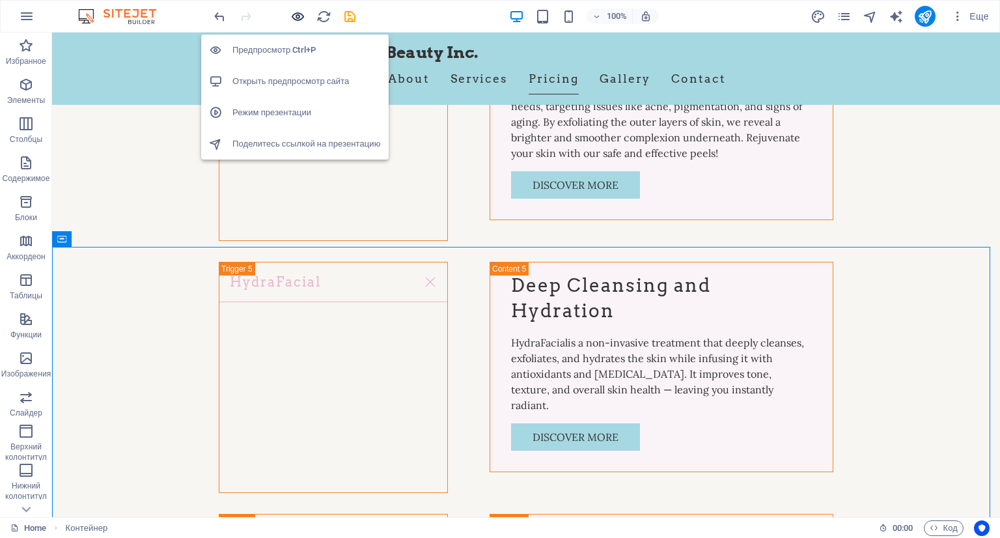
click at [292, 16] on icon "button" at bounding box center [297, 16] width 15 height 15
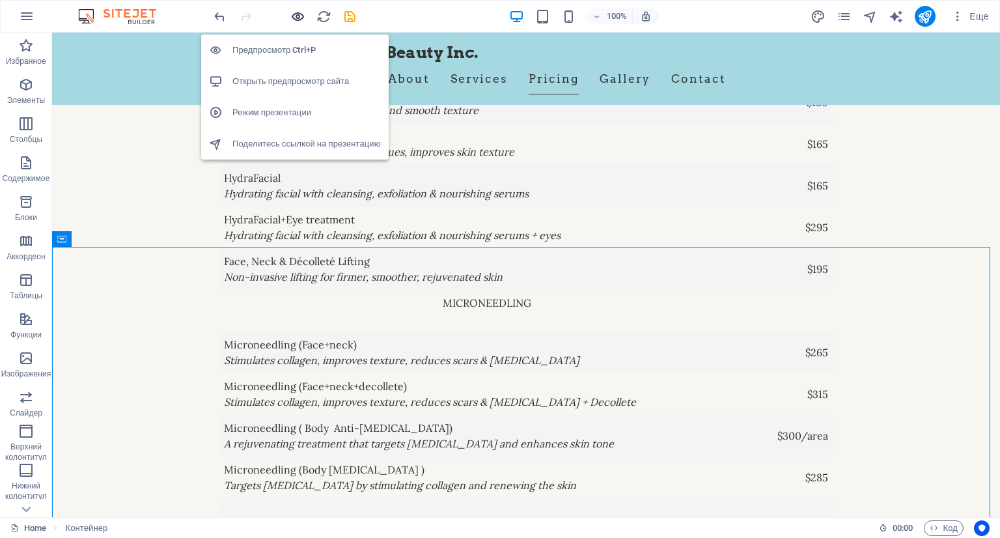
scroll to position [3430, 0]
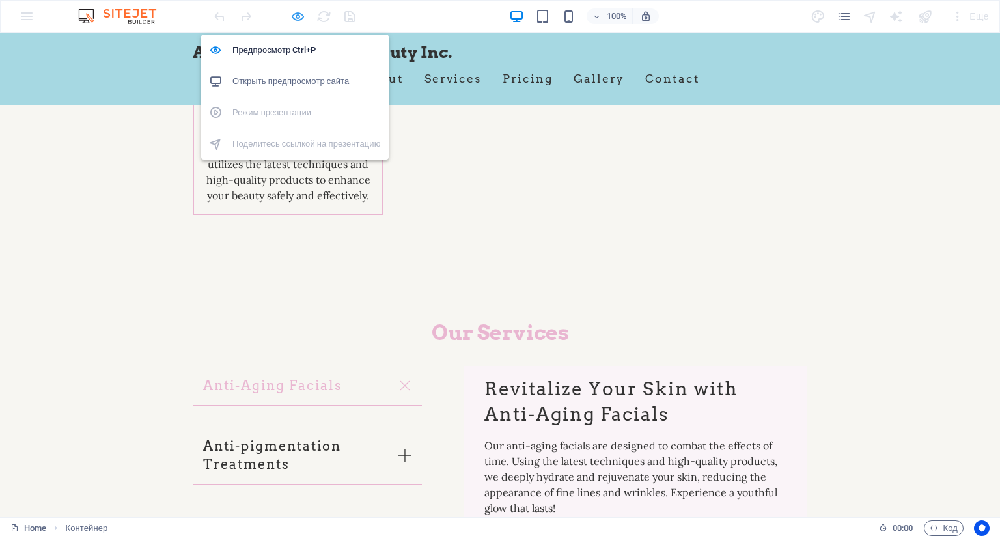
click at [292, 19] on icon "button" at bounding box center [297, 16] width 15 height 15
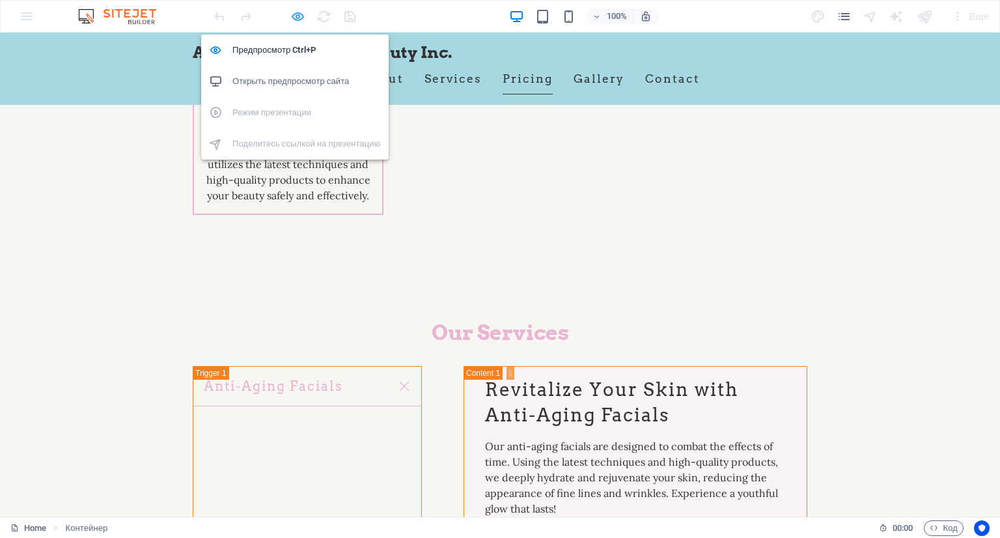
scroll to position [4566, 0]
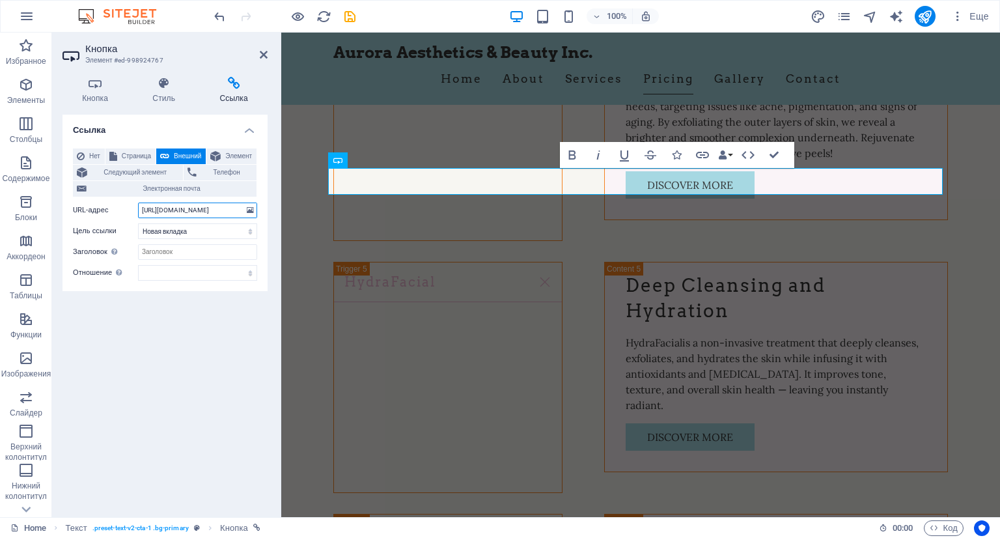
drag, startPoint x: 221, startPoint y: 209, endPoint x: 137, endPoint y: 206, distance: 84.7
click at [137, 206] on div "URL-адрес [URL][DOMAIN_NAME]" at bounding box center [165, 211] width 184 height 16
drag, startPoint x: 229, startPoint y: 211, endPoint x: 130, endPoint y: 214, distance: 99.0
click at [130, 214] on div "URL-адрес [URL][DOMAIN_NAME]" at bounding box center [165, 211] width 184 height 16
paste input "aurora_aesthetics_beauty"
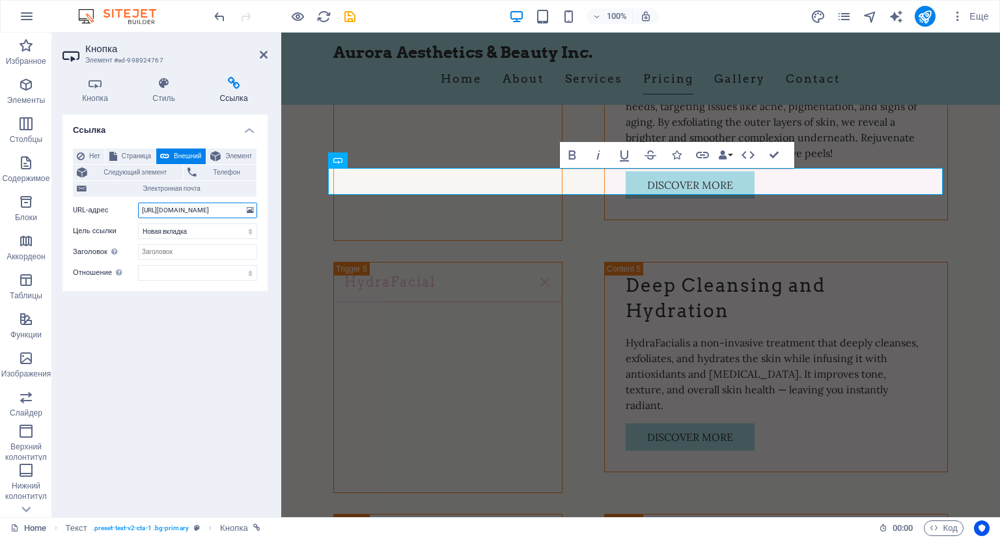
scroll to position [0, 31]
type input "[URL][DOMAIN_NAME]"
click at [230, 307] on div "Ссылка Нет Страница Внешний Элемент Следующий элемент Телефон Электронная почта…" at bounding box center [165, 311] width 205 height 392
click at [206, 350] on div "Ссылка Нет Страница Внешний Элемент Следующий элемент Телефон Электронная почта…" at bounding box center [165, 311] width 205 height 392
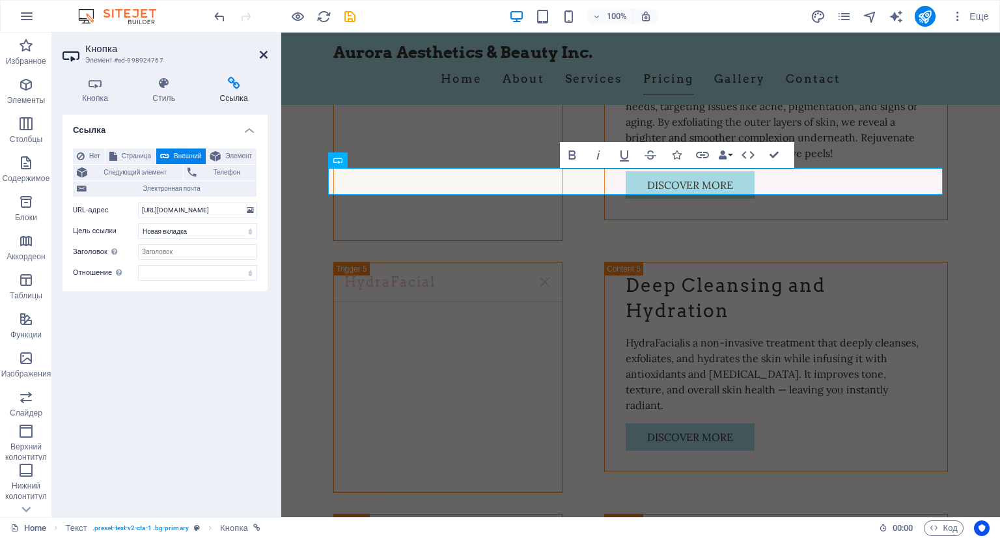
click at [266, 51] on icon at bounding box center [264, 54] width 8 height 10
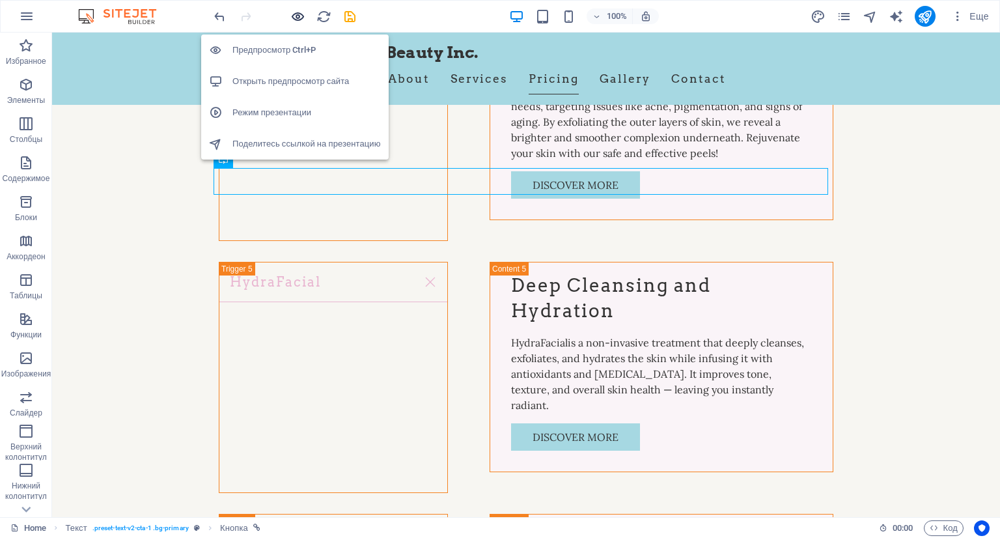
click at [300, 11] on icon "button" at bounding box center [297, 16] width 15 height 15
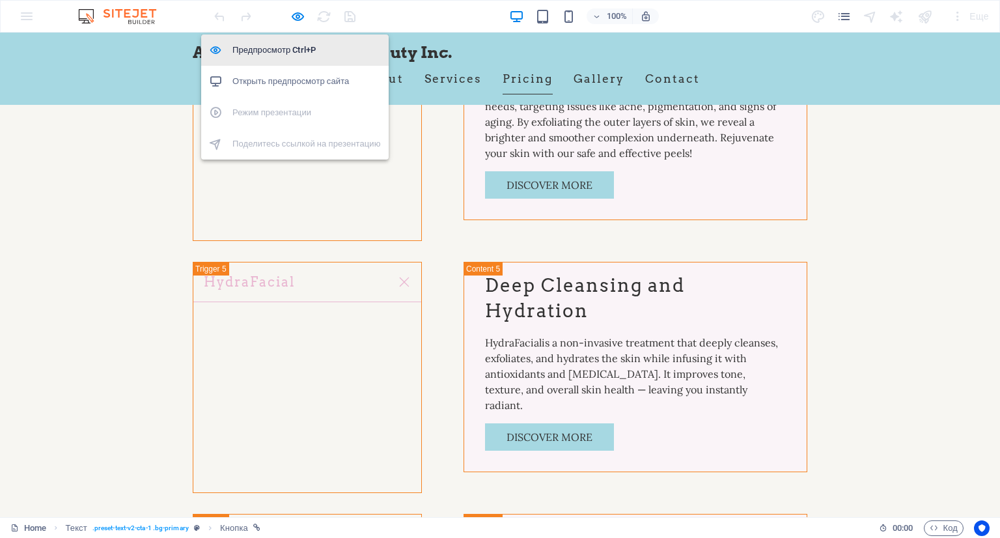
scroll to position [3430, 0]
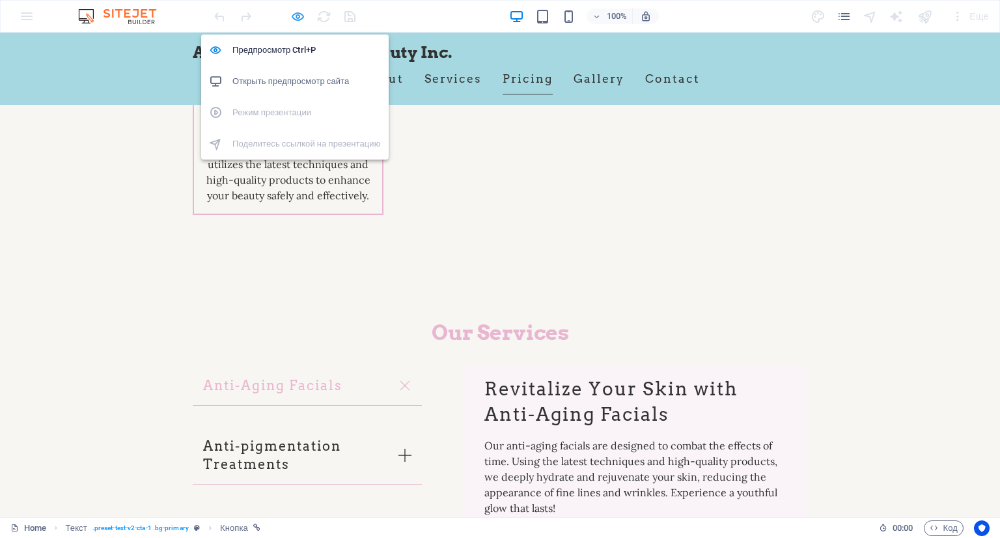
click at [294, 11] on icon "button" at bounding box center [297, 16] width 15 height 15
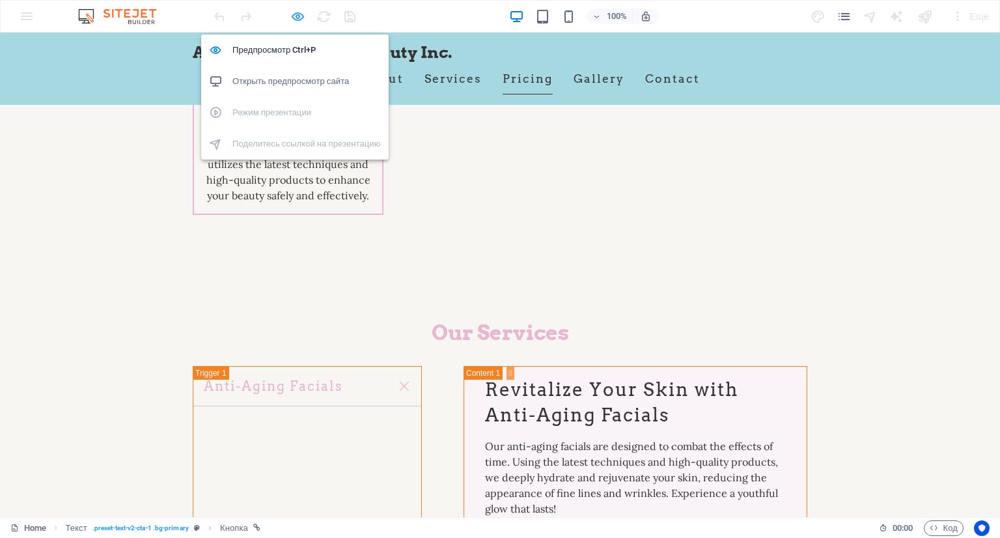
scroll to position [4566, 0]
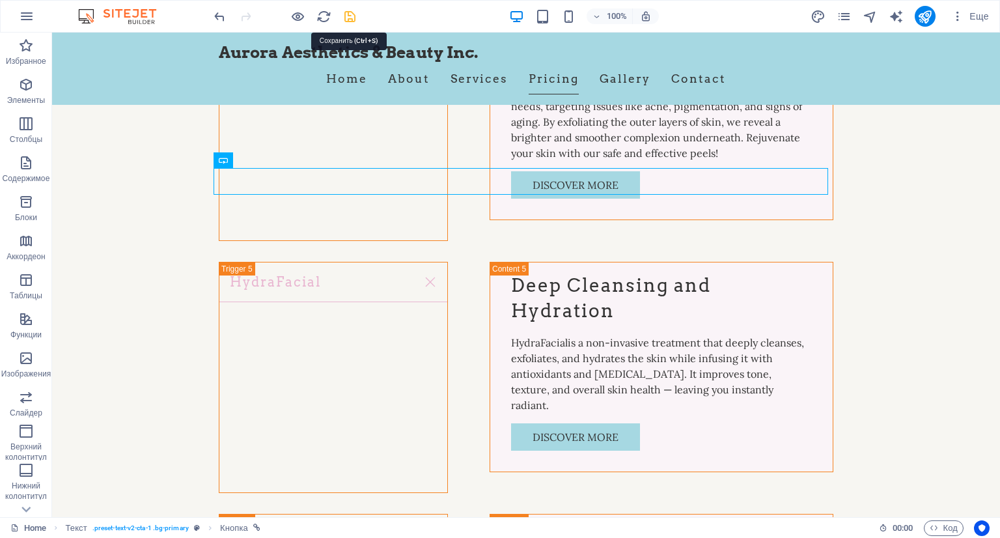
click at [353, 16] on icon "save" at bounding box center [350, 16] width 15 height 15
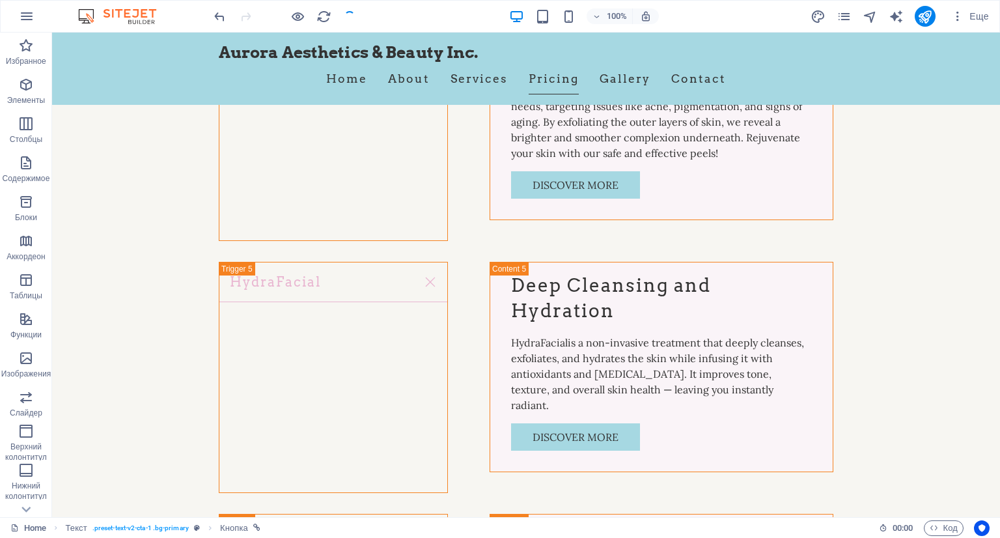
checkbox input "false"
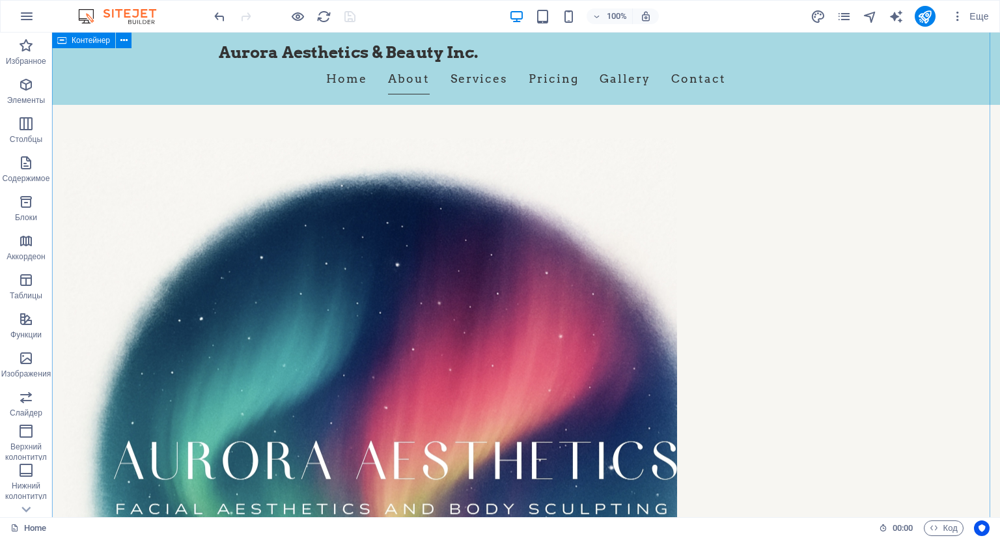
scroll to position [658, 0]
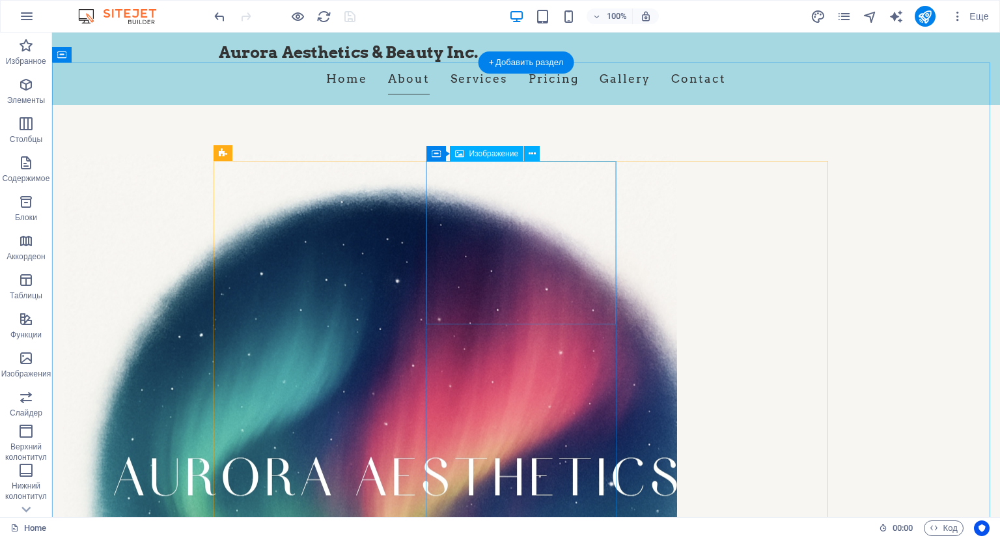
select select "vw"
select select "px"
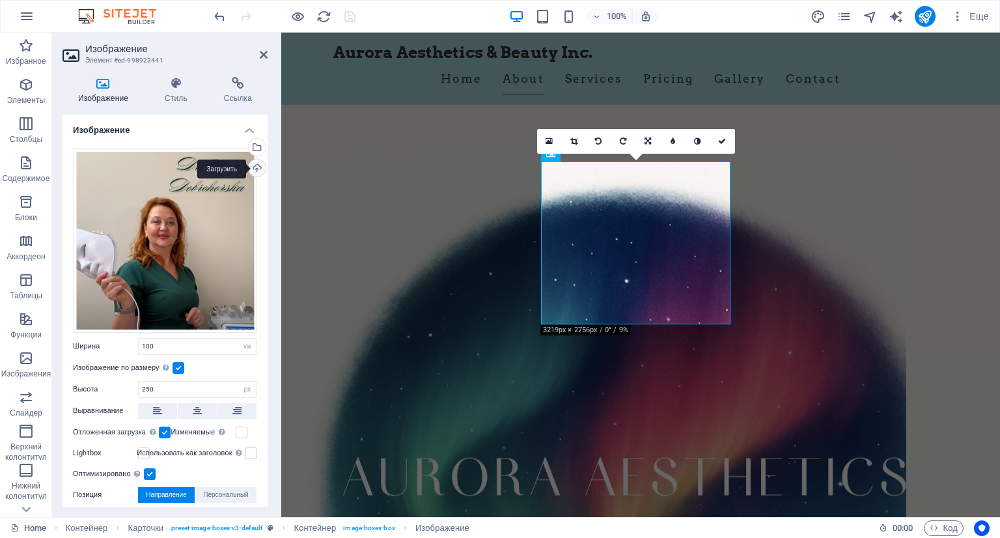
click at [256, 169] on div "Загрузить" at bounding box center [256, 170] width 20 height 20
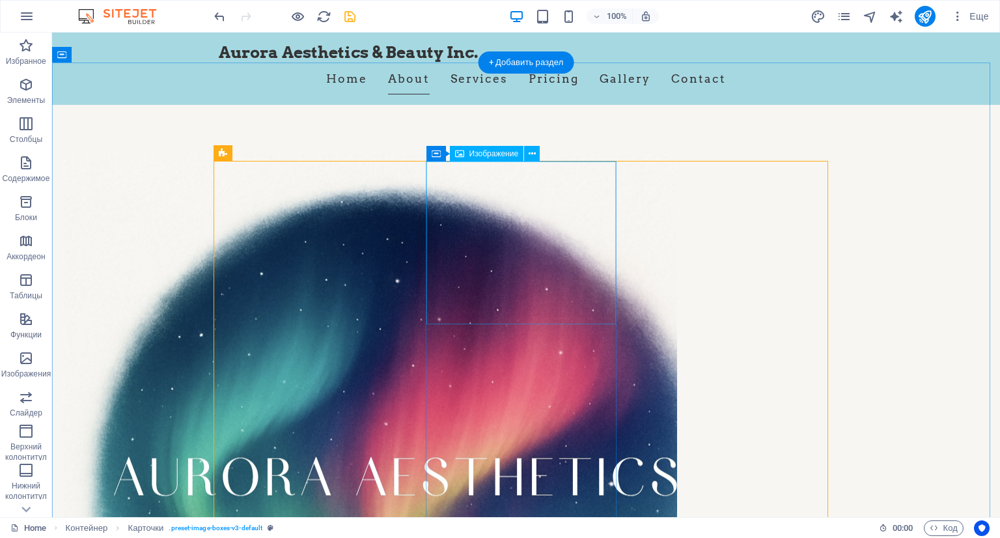
drag, startPoint x: 574, startPoint y: 215, endPoint x: 345, endPoint y: 216, distance: 229.2
select select "vw"
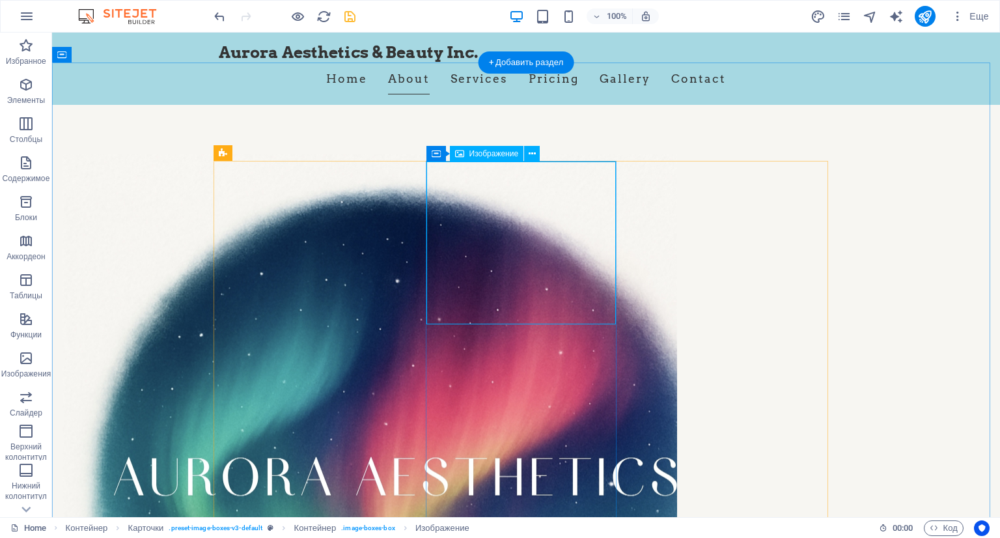
select select "px"
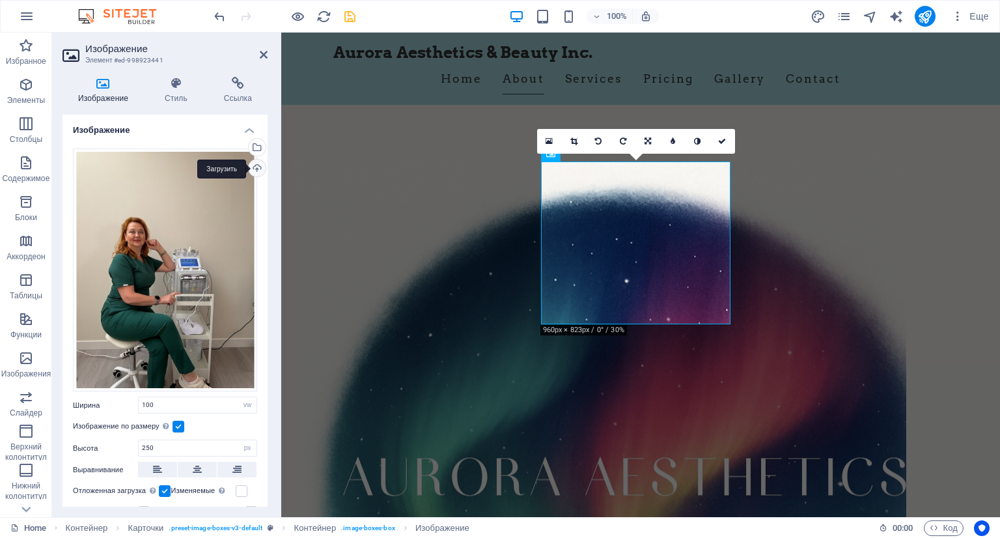
click at [258, 173] on div "Загрузить" at bounding box center [256, 170] width 20 height 20
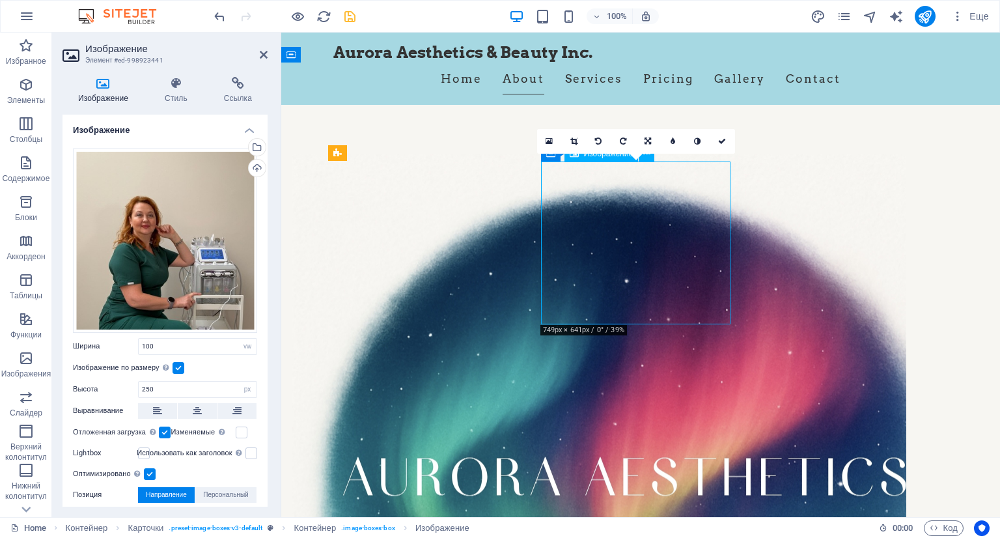
drag, startPoint x: 634, startPoint y: 274, endPoint x: 633, endPoint y: 264, distance: 9.8
click at [251, 166] on div "Загрузить" at bounding box center [256, 170] width 20 height 20
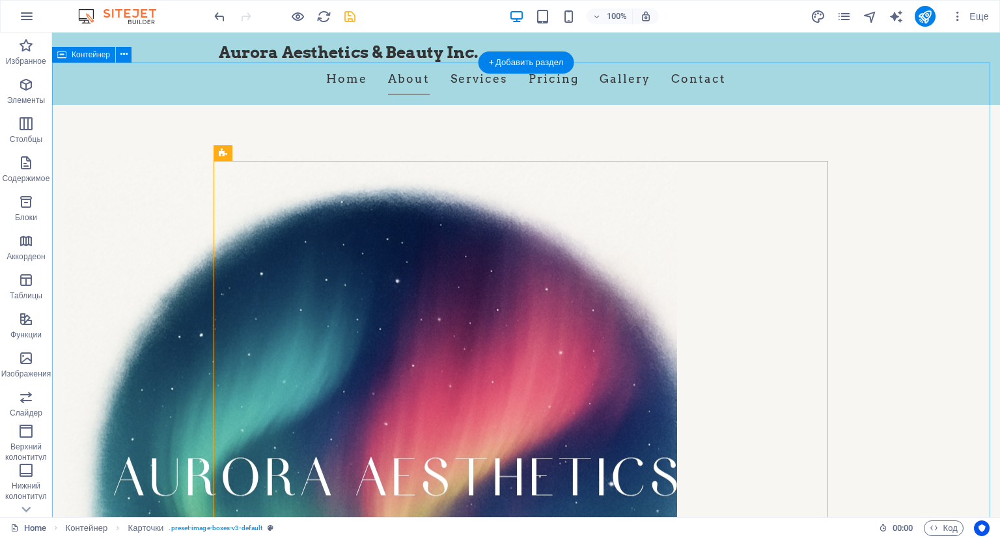
drag, startPoint x: 897, startPoint y: 230, endPoint x: 897, endPoint y: 240, distance: 9.8
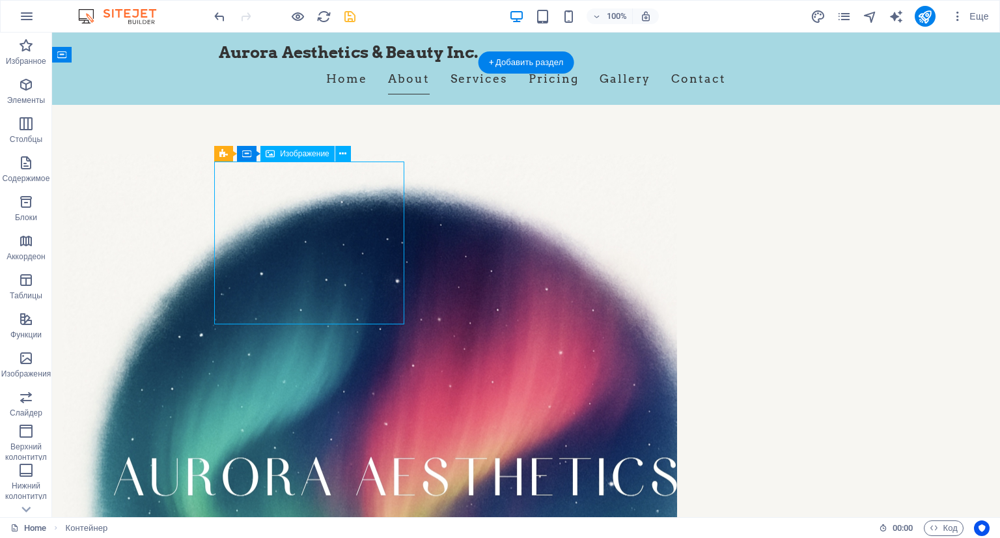
select select "vw"
select select "px"
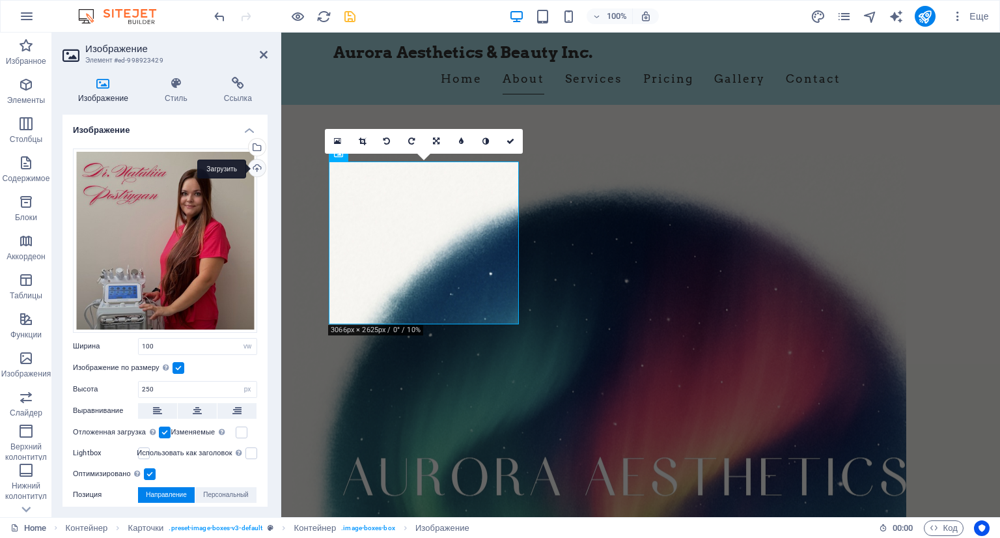
click at [253, 167] on div "Загрузить" at bounding box center [256, 170] width 20 height 20
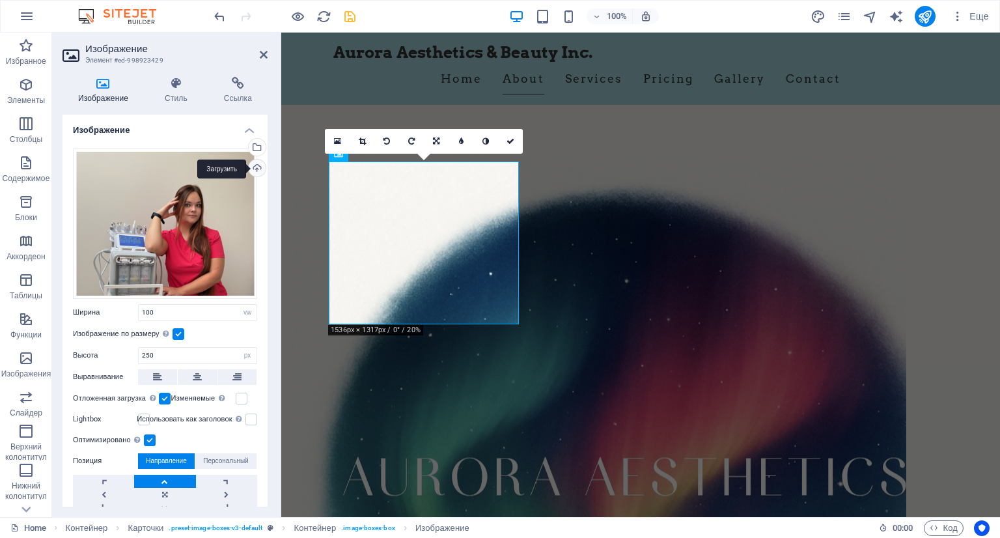
click at [255, 163] on div "Загрузить" at bounding box center [256, 170] width 20 height 20
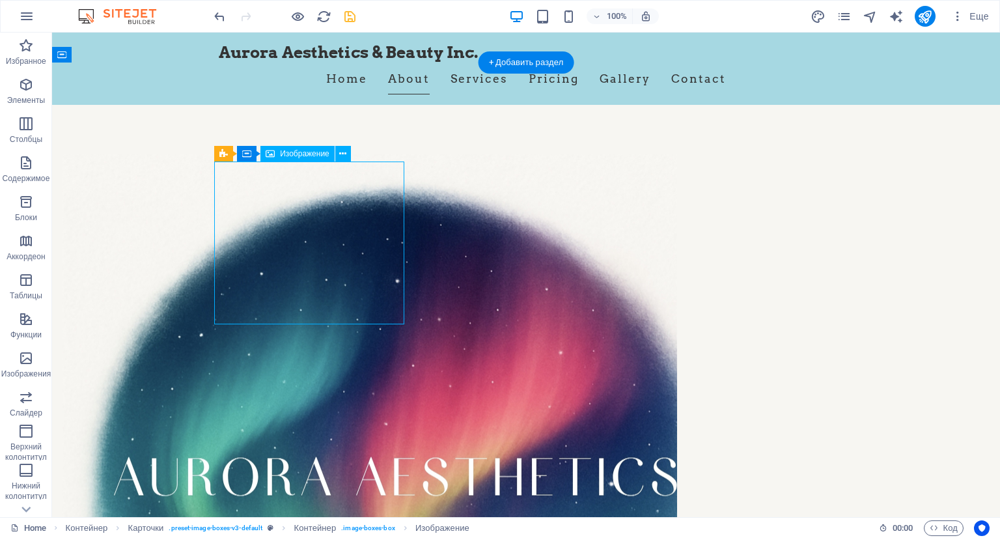
select select "vw"
select select "px"
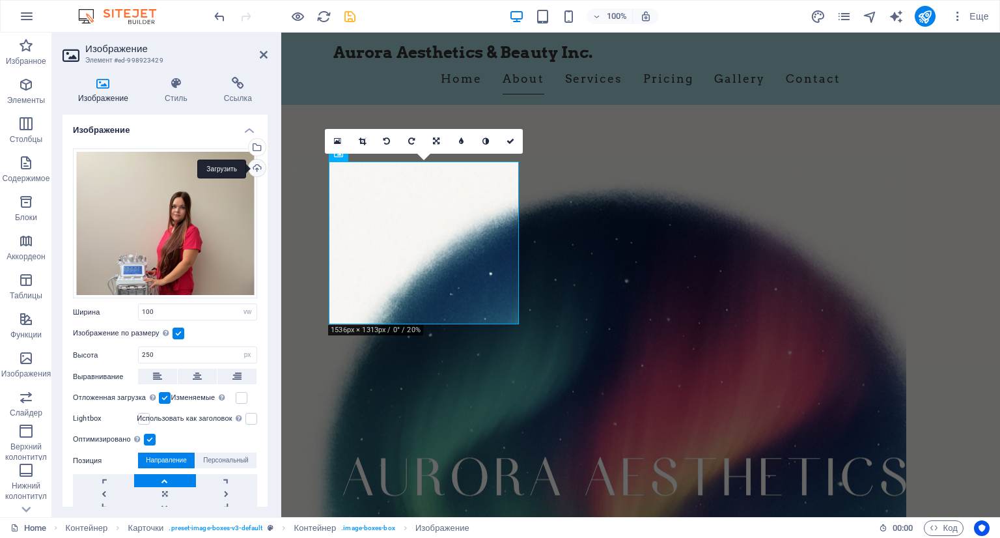
click at [264, 168] on div "Загрузить" at bounding box center [256, 170] width 20 height 20
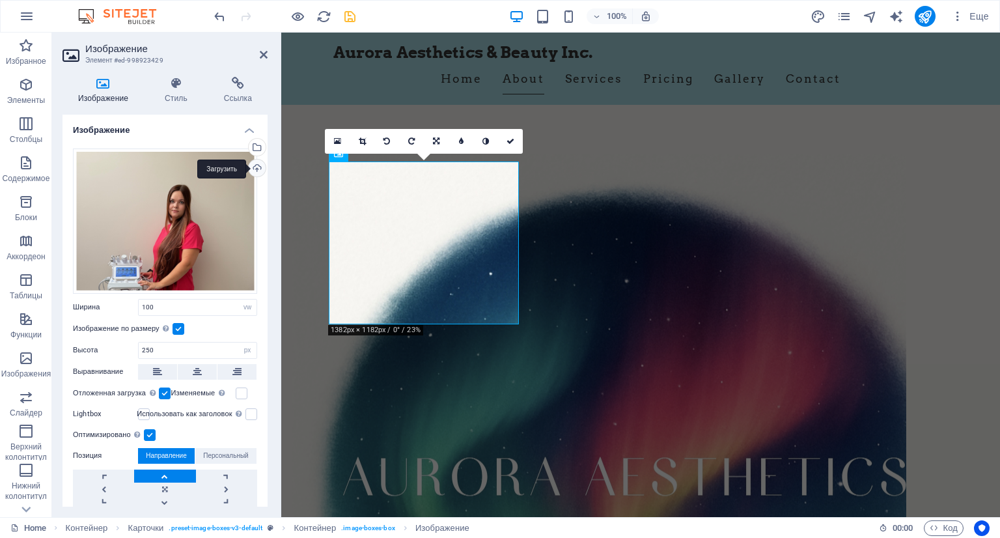
click at [253, 163] on div "Загрузить" at bounding box center [256, 170] width 20 height 20
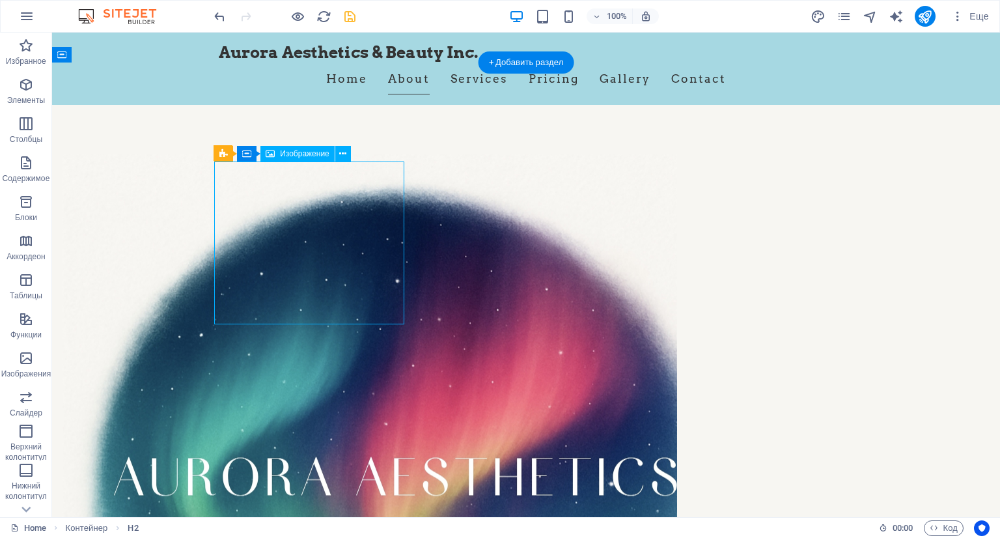
select select "vw"
select select "px"
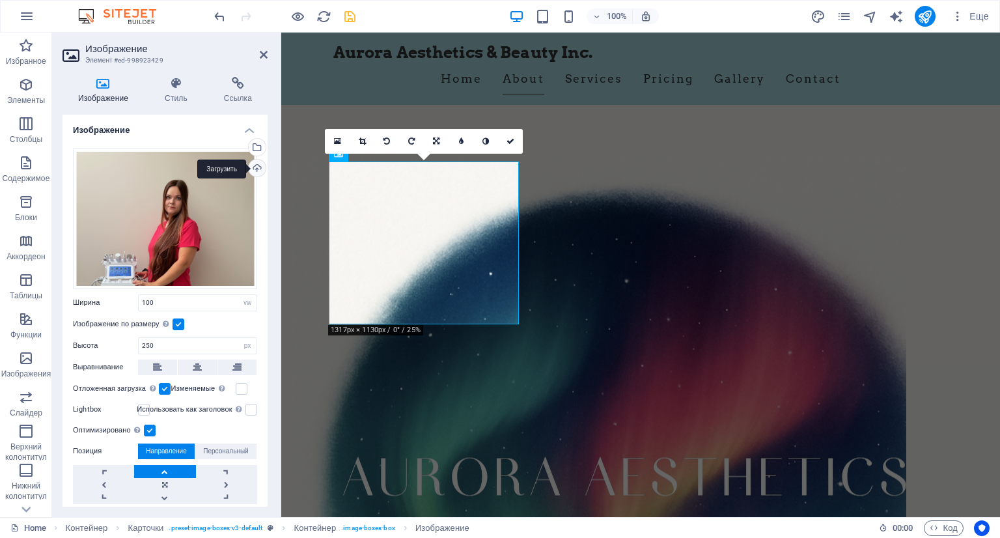
click at [251, 163] on div "Загрузить" at bounding box center [256, 170] width 20 height 20
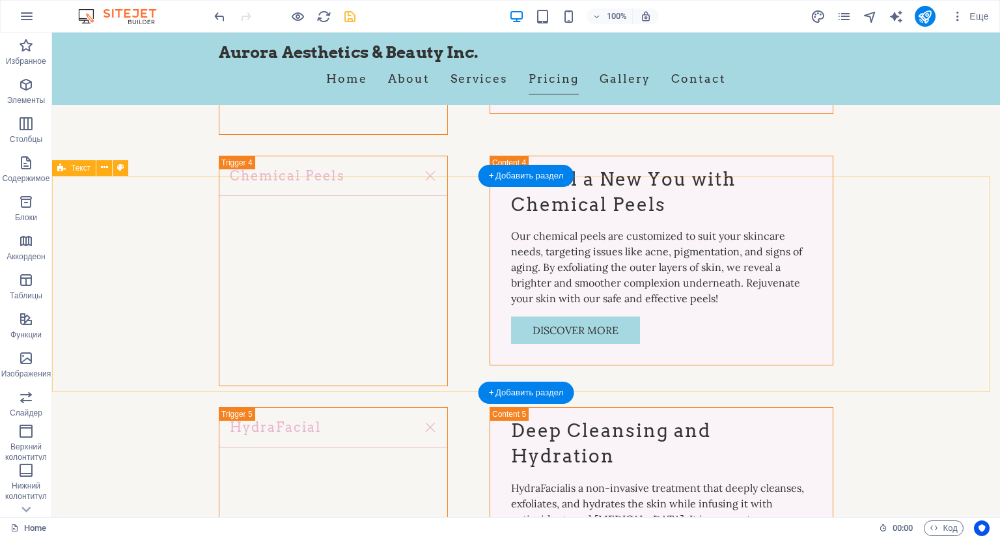
scroll to position [4500, 0]
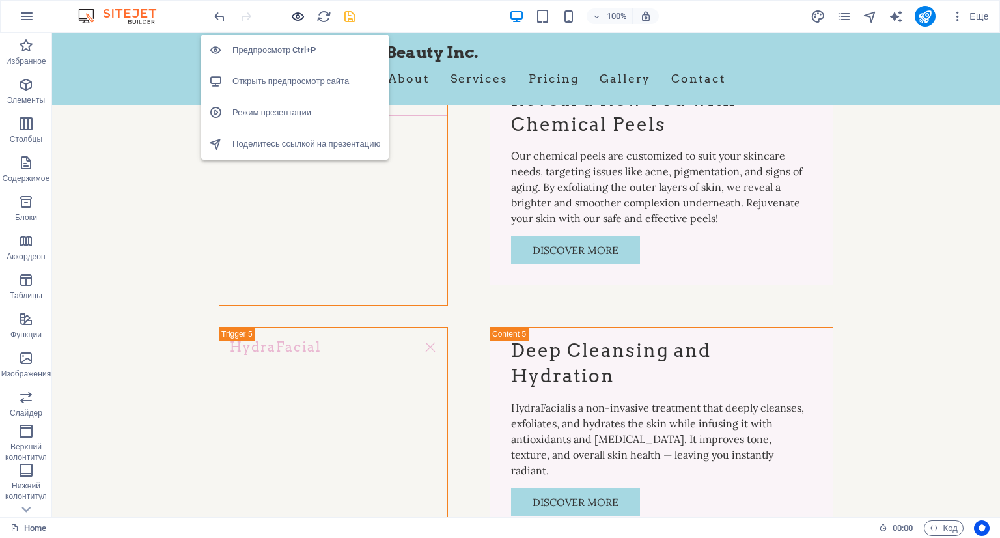
click at [290, 18] on icon "button" at bounding box center [297, 16] width 15 height 15
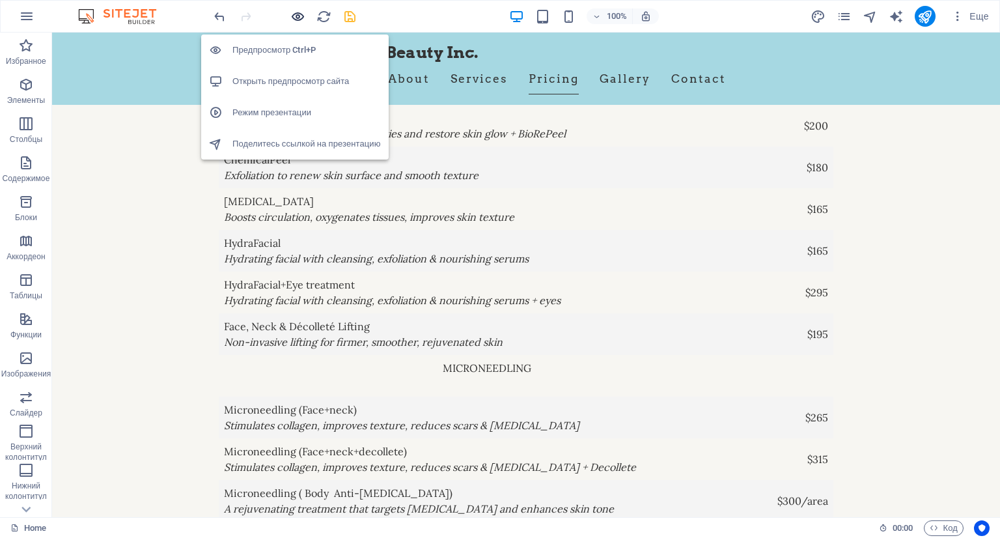
scroll to position [3365, 0]
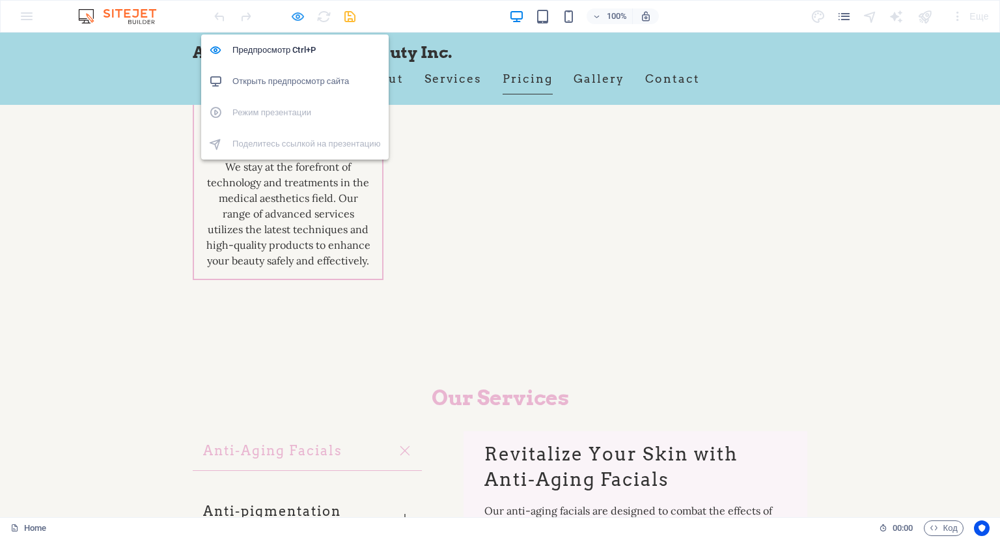
click at [292, 20] on icon "button" at bounding box center [297, 16] width 15 height 15
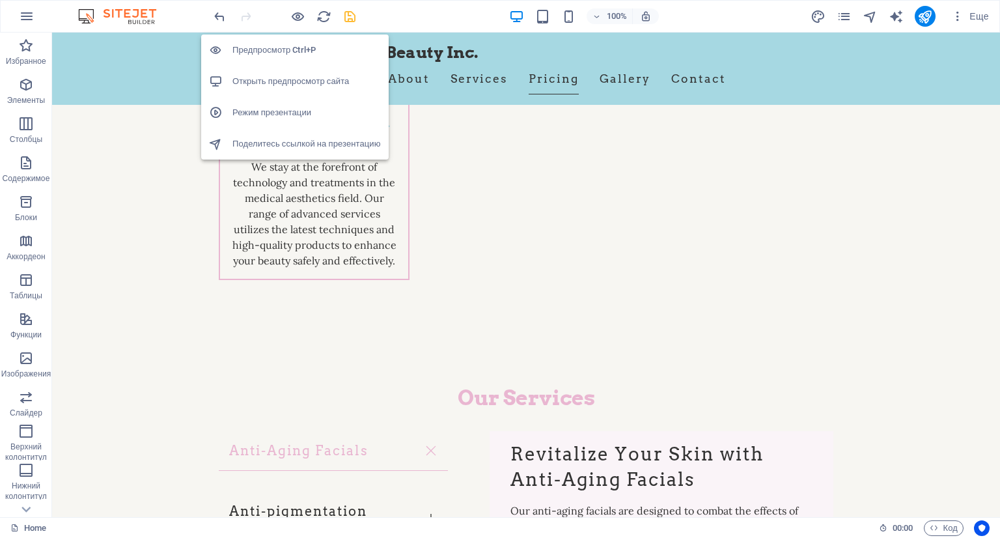
scroll to position [4500, 0]
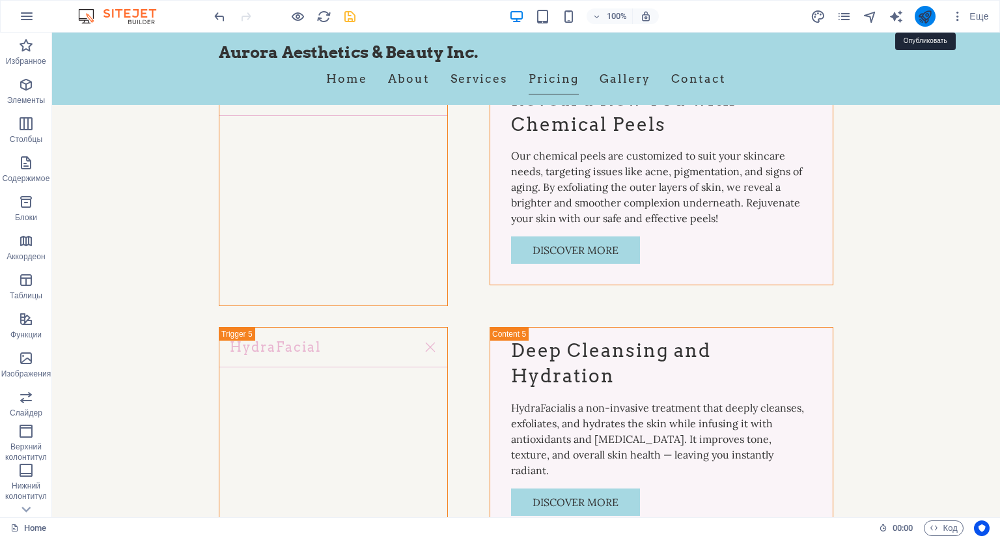
click at [929, 14] on icon "publish" at bounding box center [925, 16] width 15 height 15
checkbox input "false"
